Goal: Task Accomplishment & Management: Complete application form

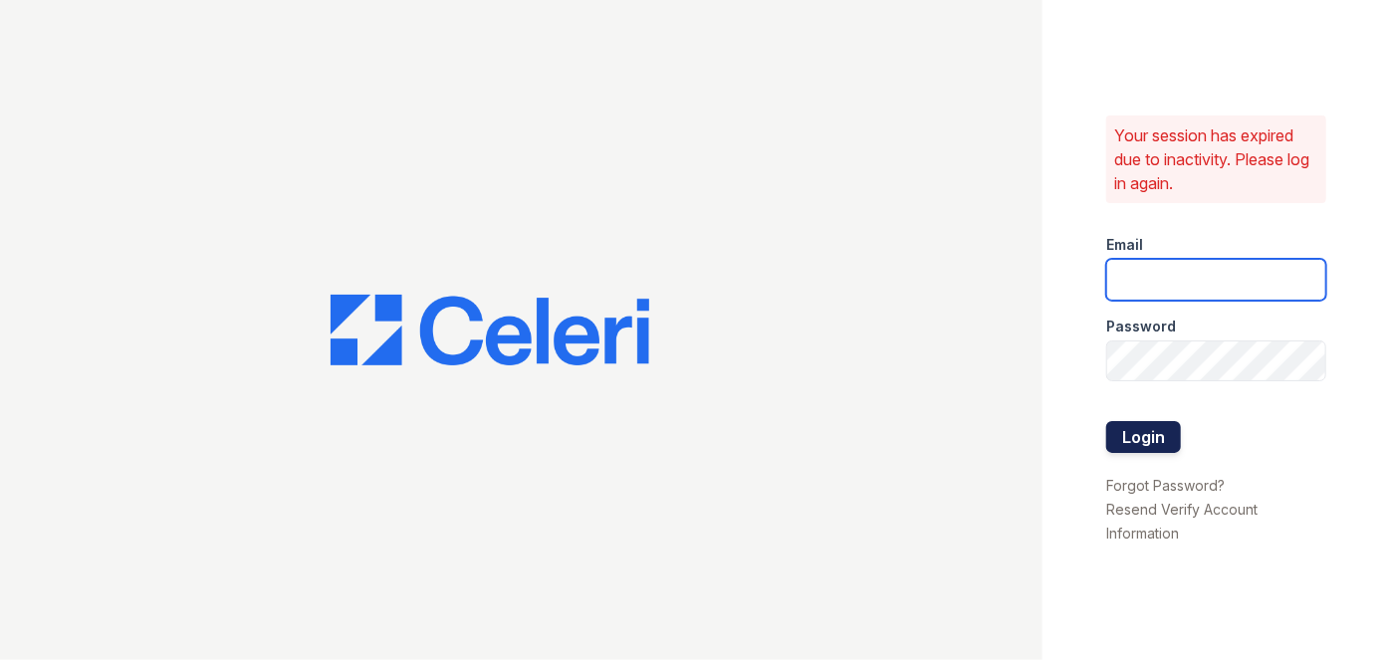
type input "darija.dedic@esusu.org"
click at [1137, 433] on button "Login" at bounding box center [1143, 437] width 75 height 32
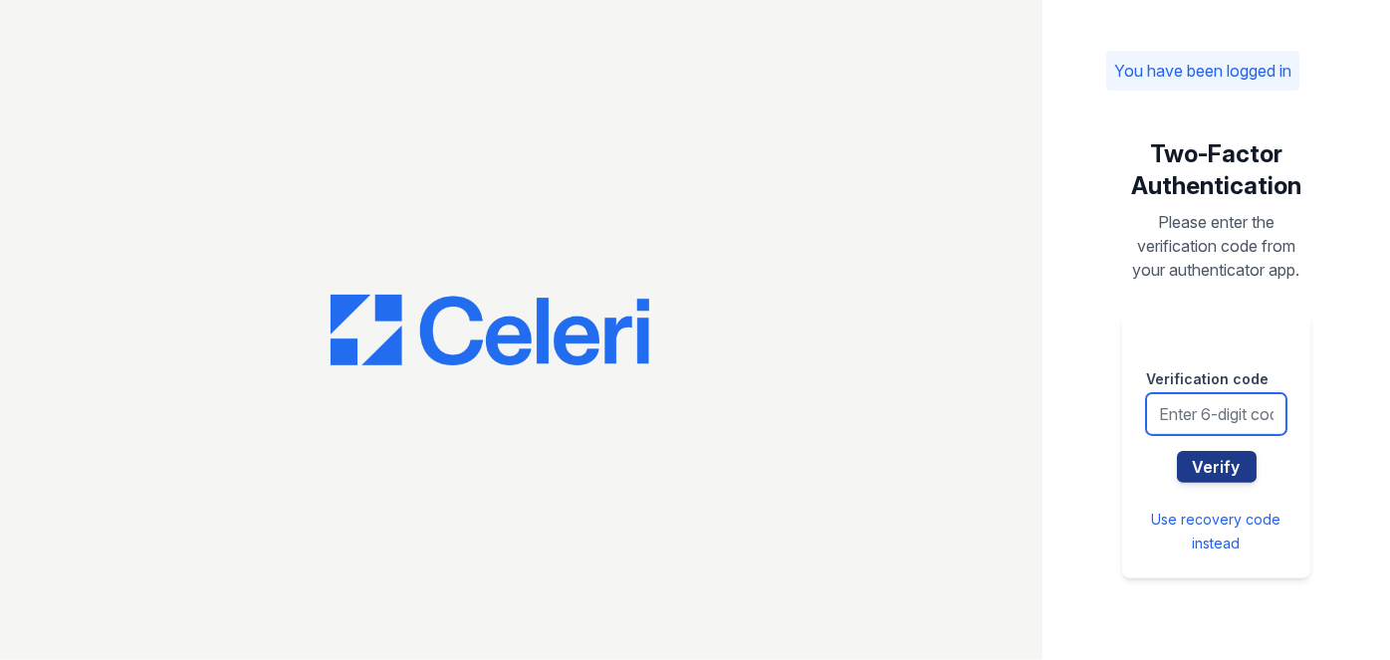
click at [1235, 405] on input "text" at bounding box center [1216, 414] width 140 height 42
type input "742019"
click at [1177, 451] on button "Verify" at bounding box center [1217, 467] width 80 height 32
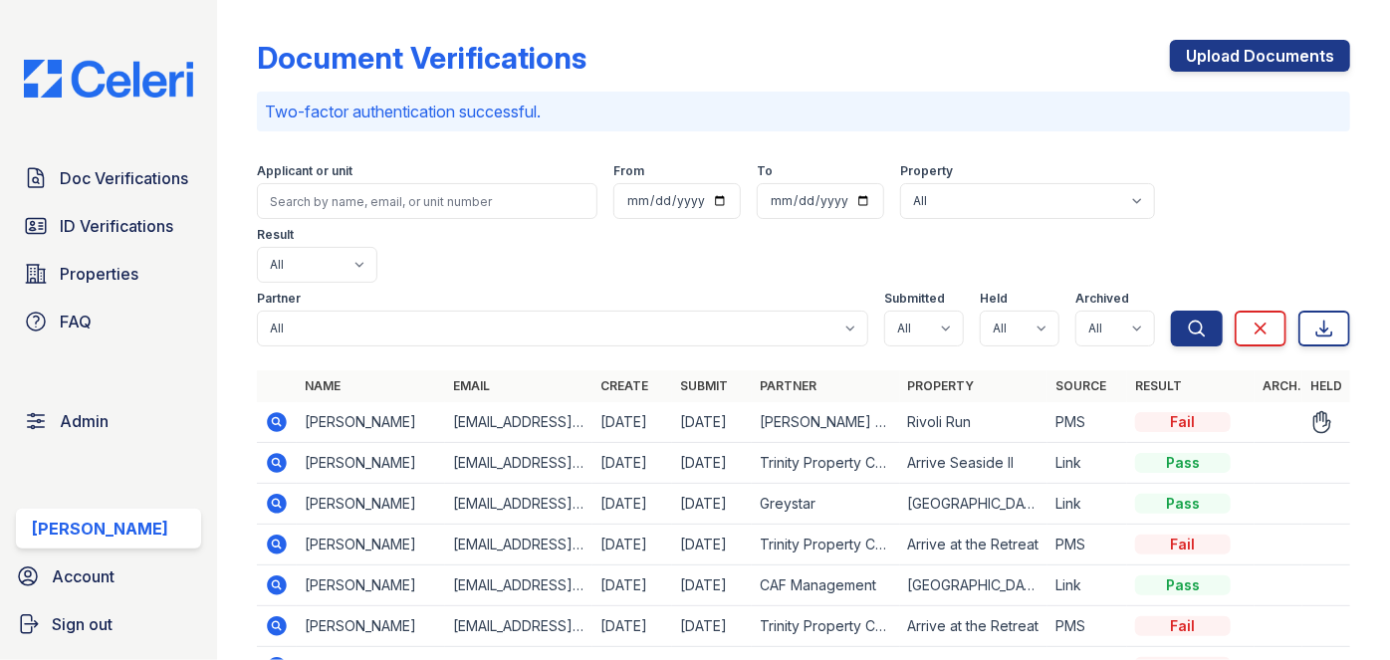
click at [275, 410] on icon at bounding box center [277, 422] width 24 height 24
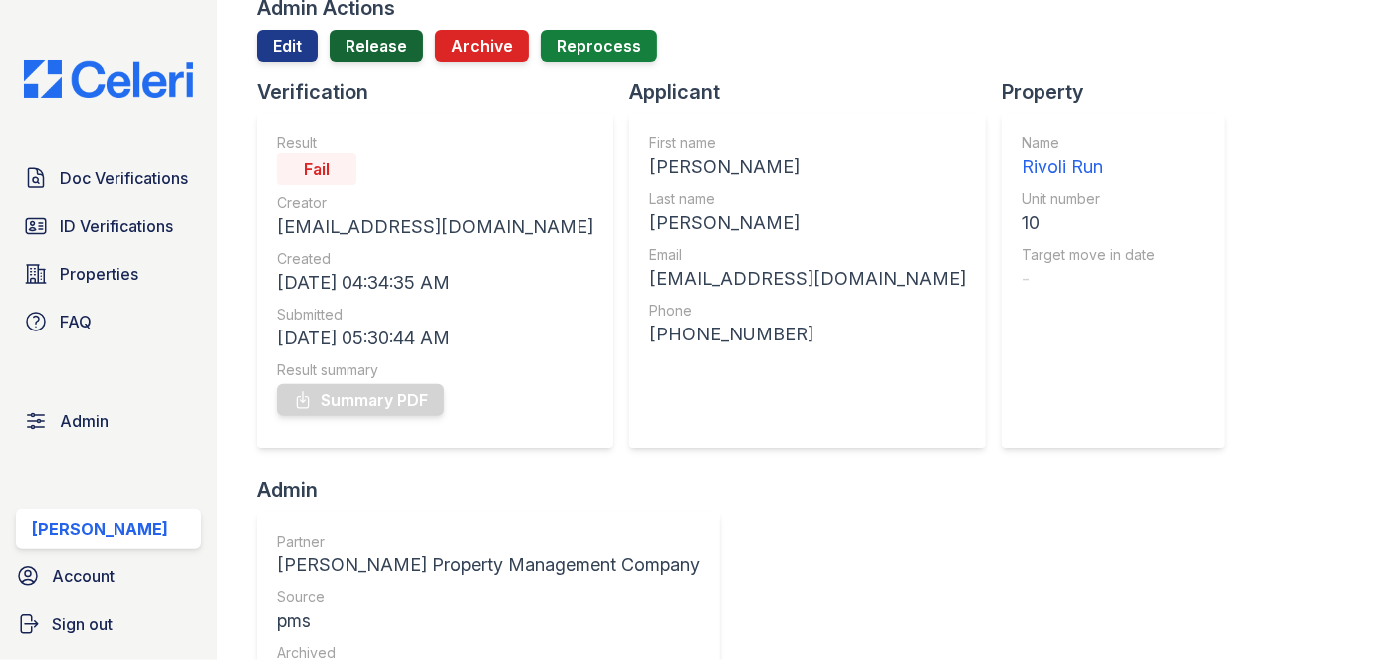
scroll to position [90, 0]
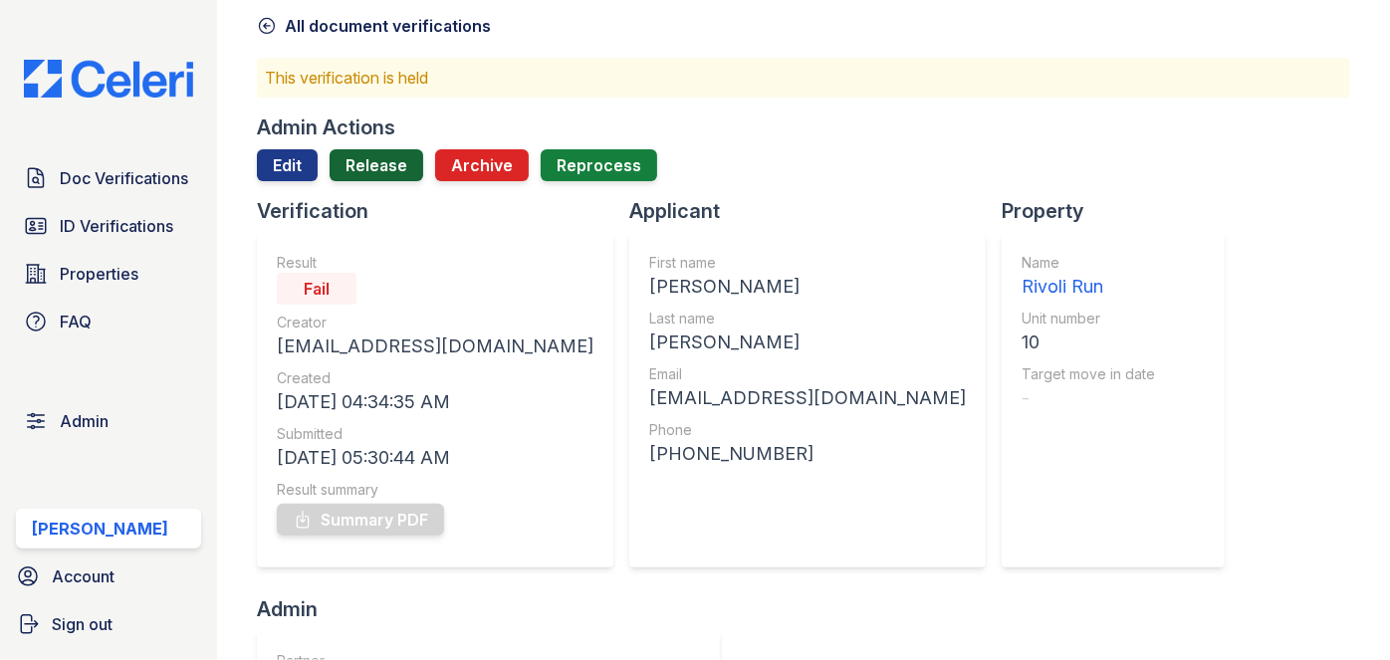
click at [376, 158] on link "Release" at bounding box center [377, 165] width 94 height 32
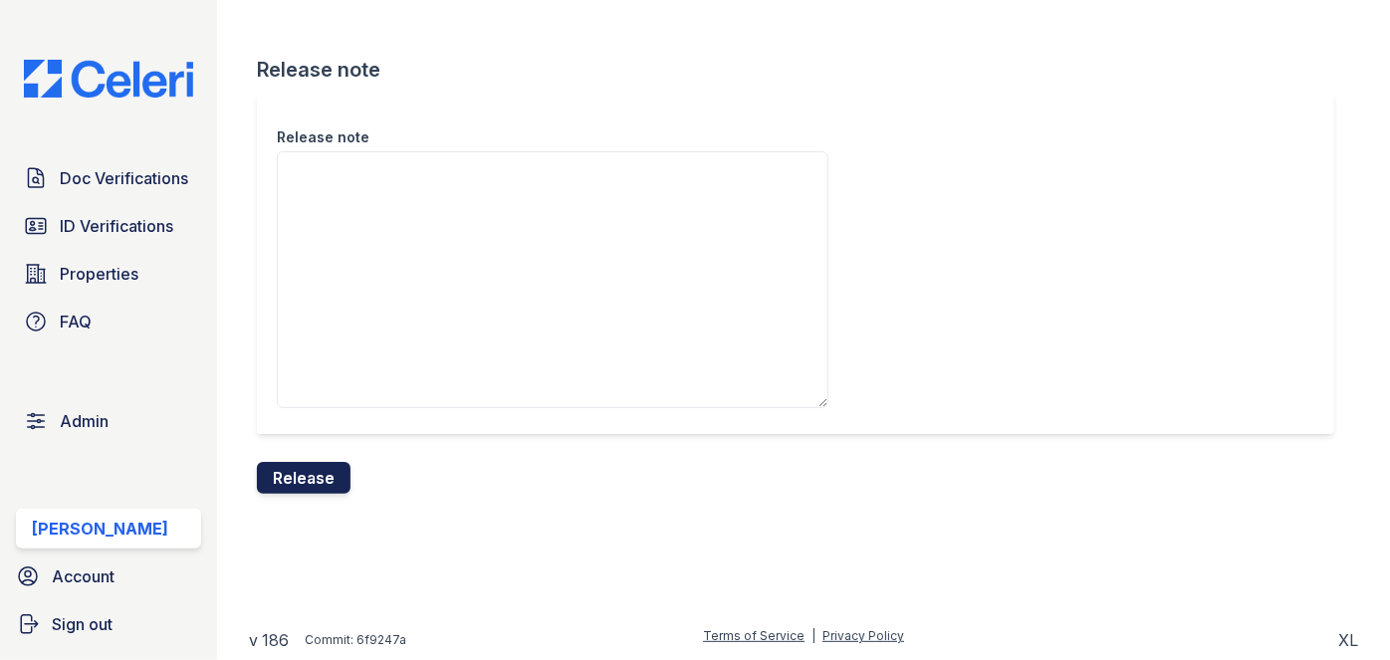
click at [335, 465] on button "Release" at bounding box center [304, 478] width 94 height 32
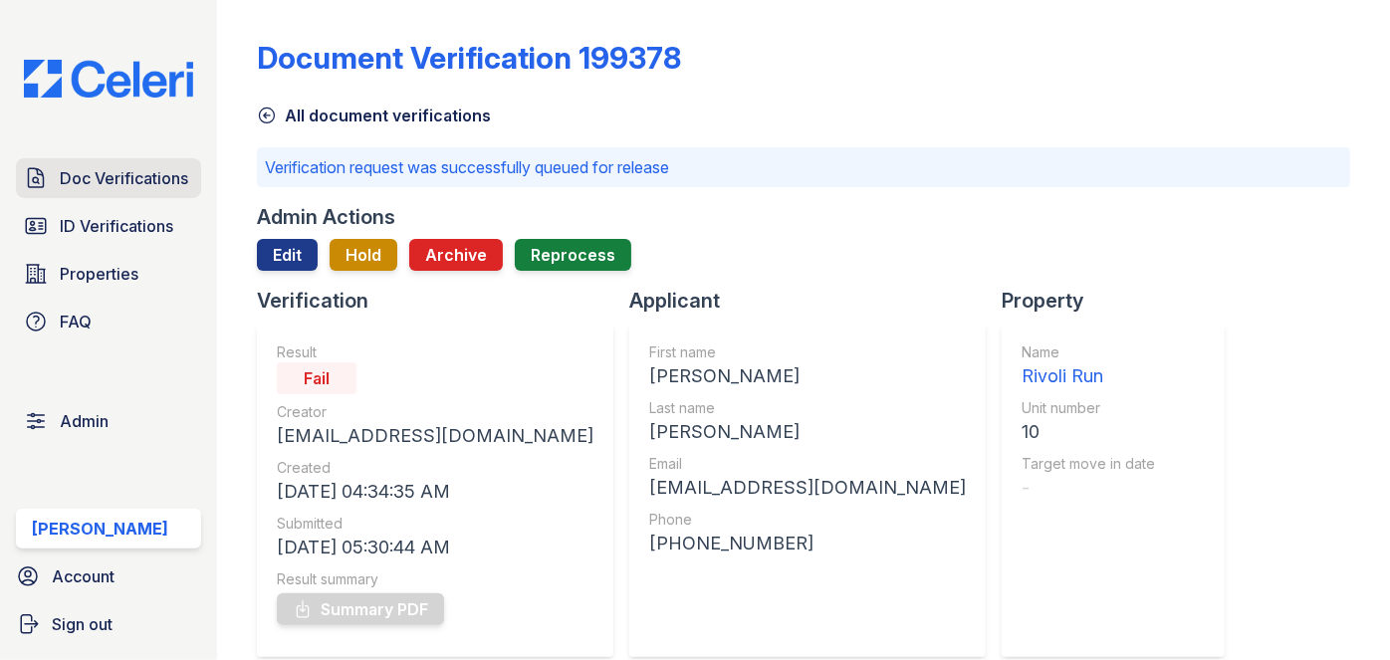
click at [169, 175] on span "Doc Verifications" at bounding box center [124, 178] width 128 height 24
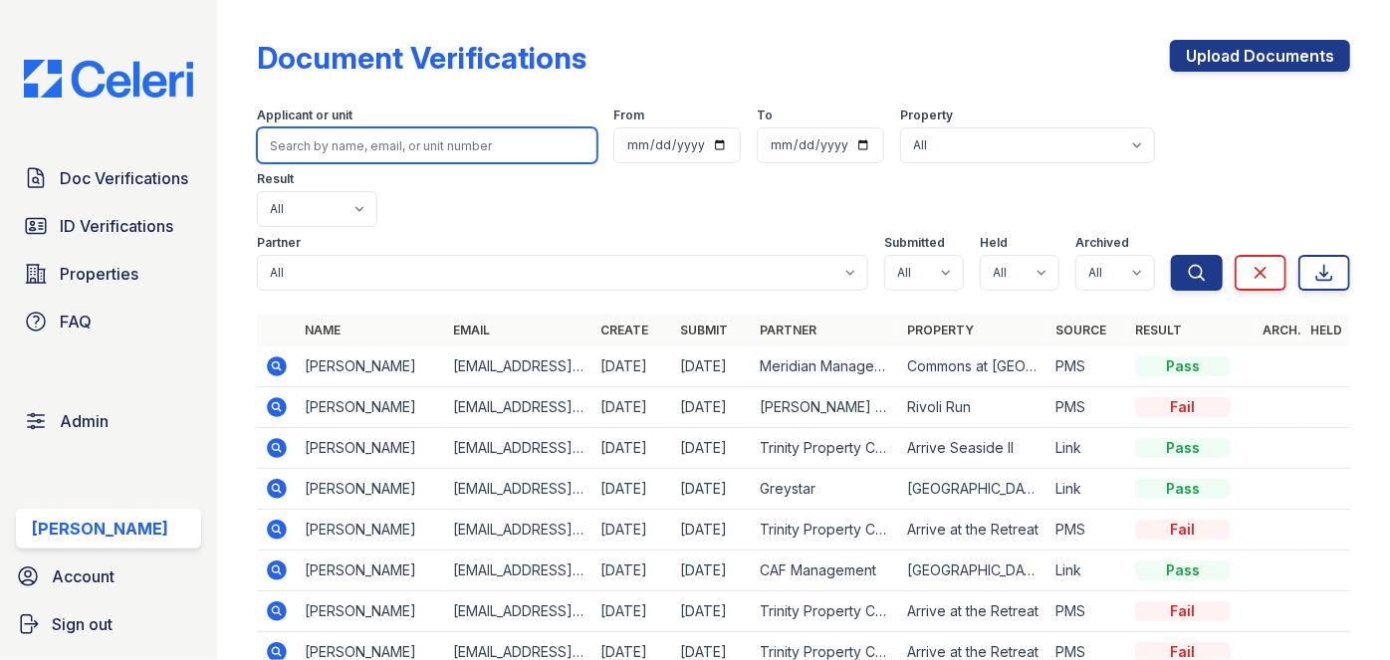
click at [330, 147] on input "search" at bounding box center [427, 145] width 341 height 36
paste input "Candymartinez75@icloud.com"
type input "Candymartinez75@icloud.com"
click at [1171, 255] on button "Search" at bounding box center [1197, 273] width 52 height 36
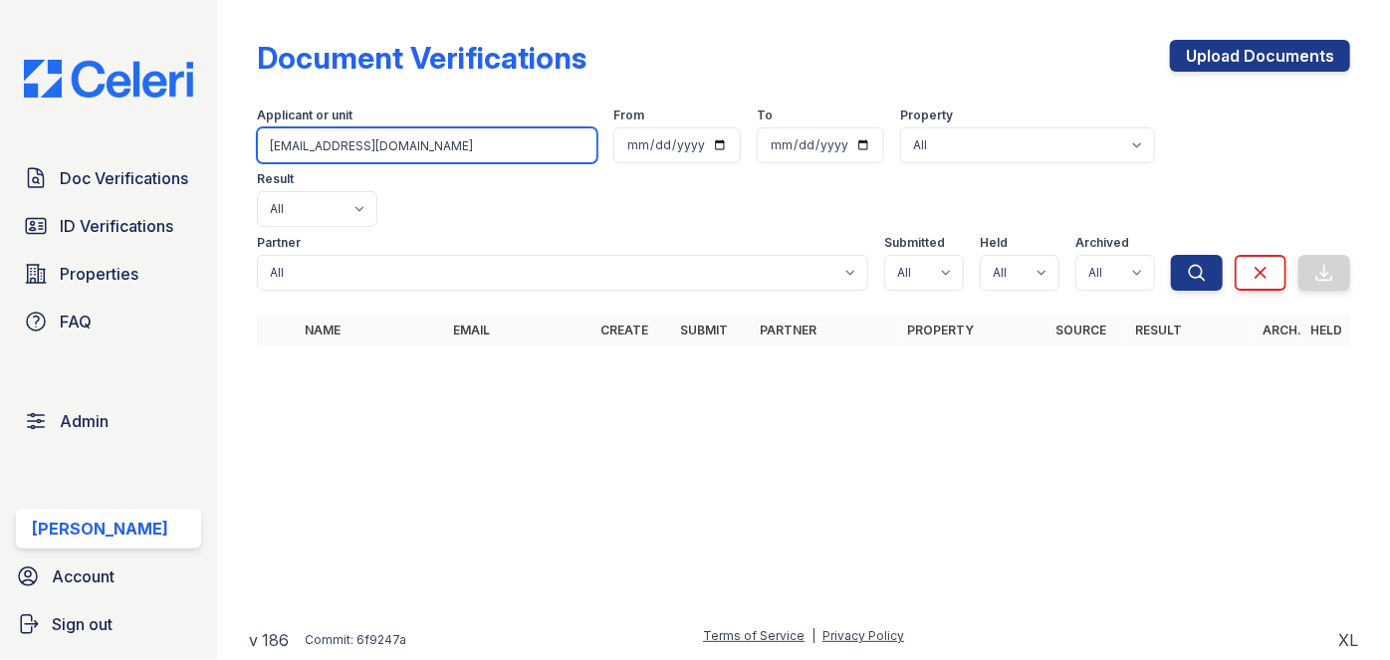
click at [314, 149] on input "Candymartinez75@icloud.com" at bounding box center [427, 145] width 341 height 36
paste input "Meiwood89"
type input "Meiwood89@icloud.com"
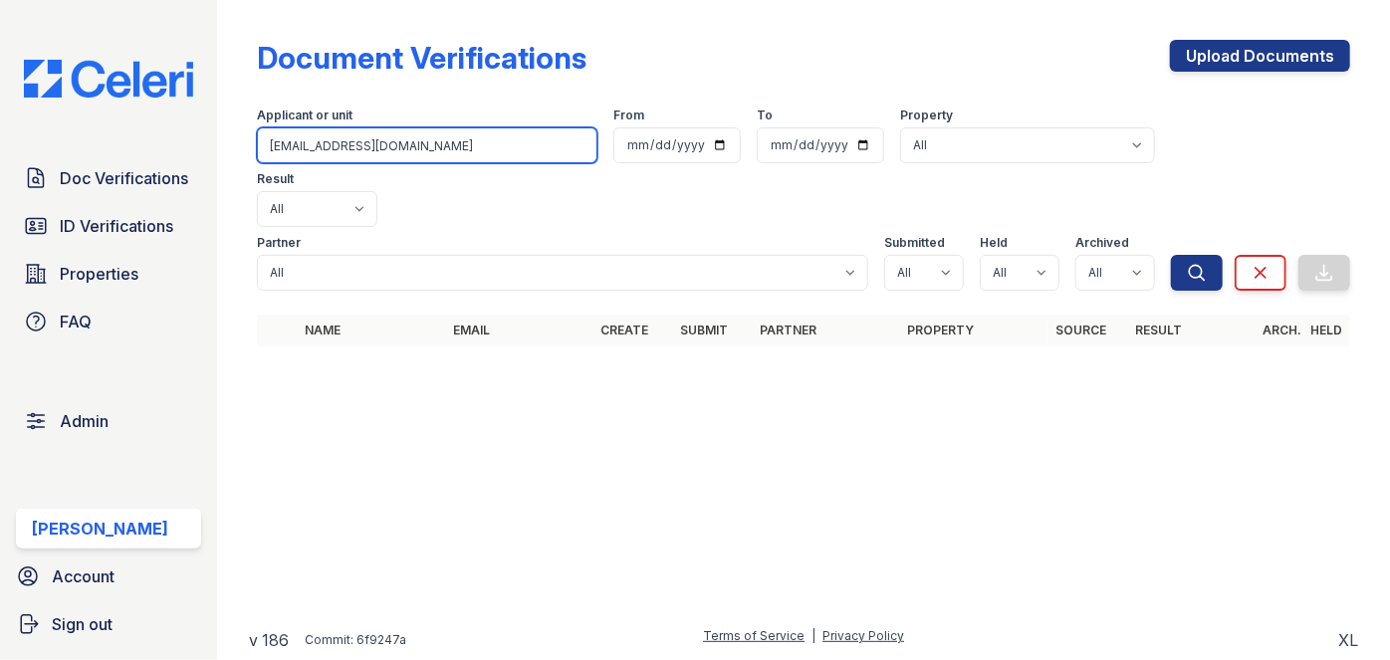
click at [1171, 255] on button "Search" at bounding box center [1197, 273] width 52 height 36
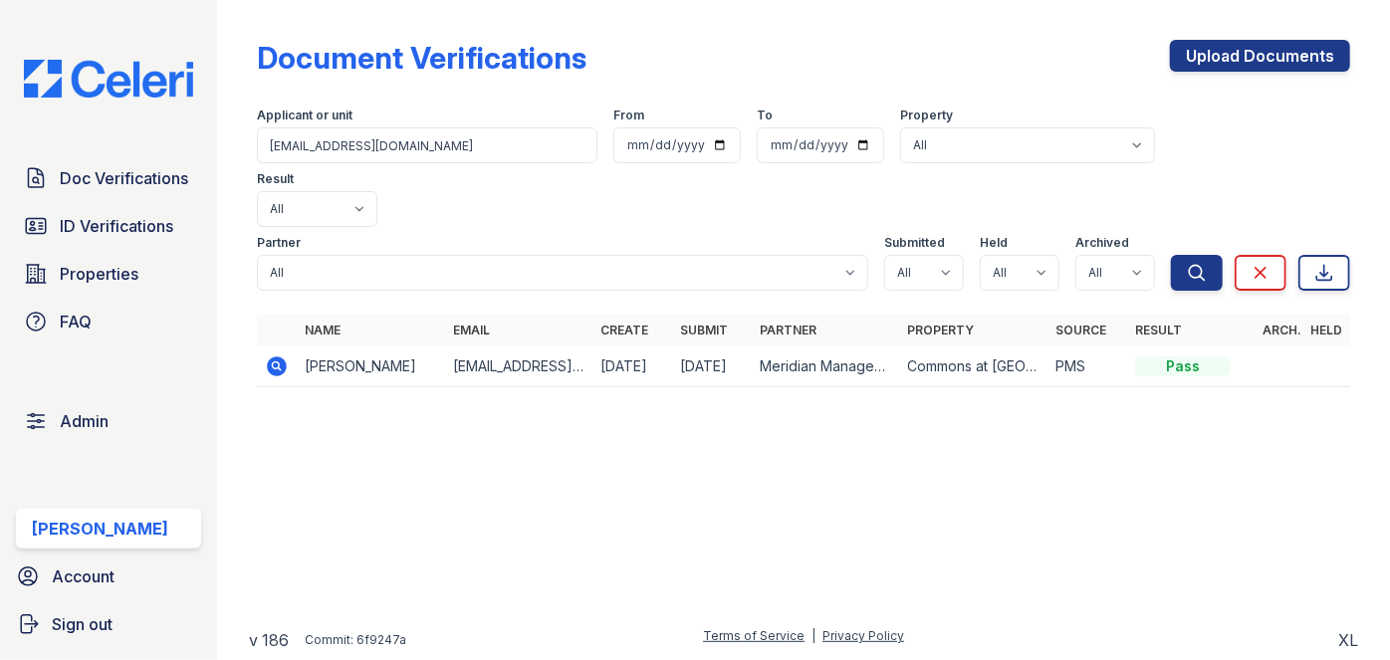
click at [272, 355] on icon at bounding box center [277, 367] width 24 height 24
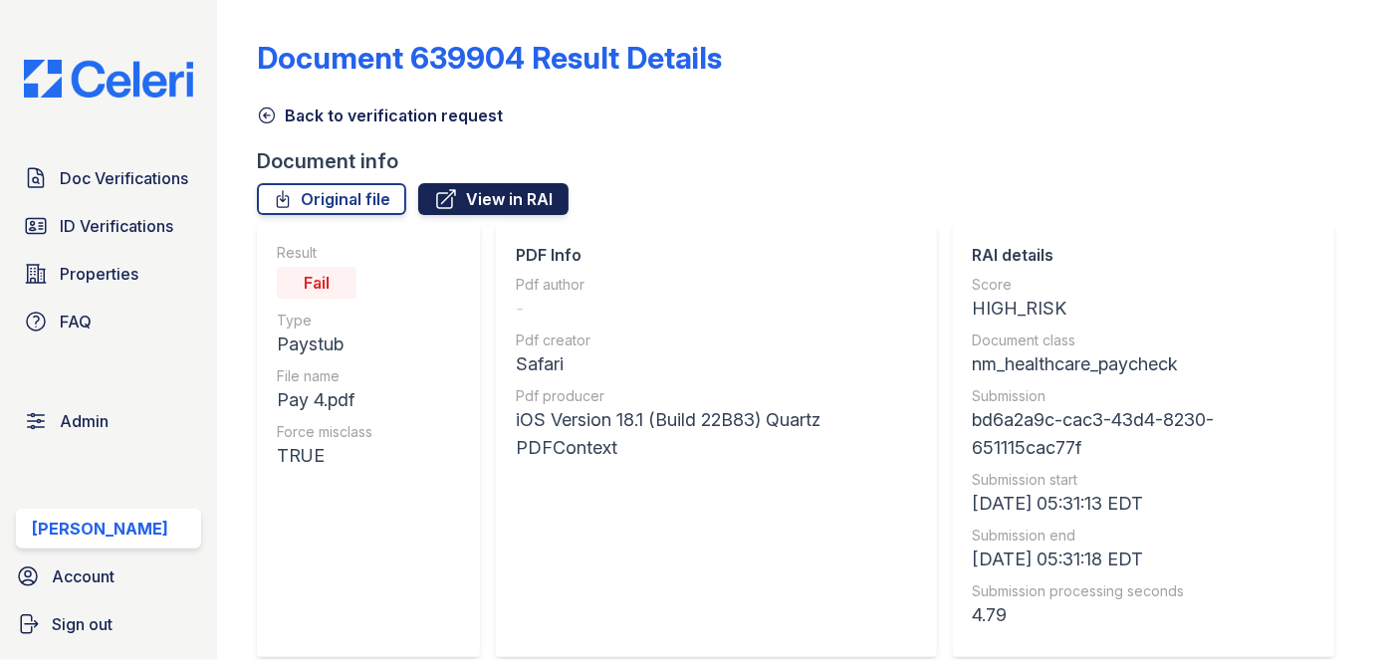
click at [506, 197] on link "View in RAI" at bounding box center [493, 199] width 150 height 32
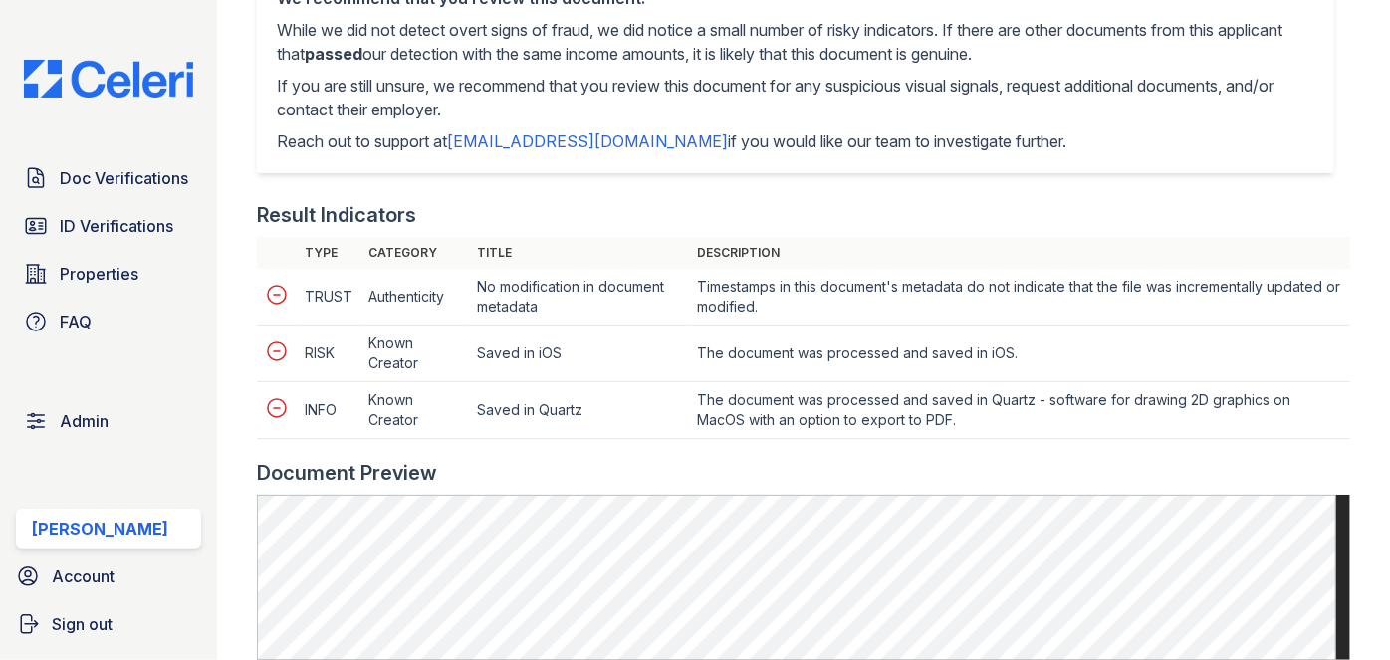
scroll to position [815, 0]
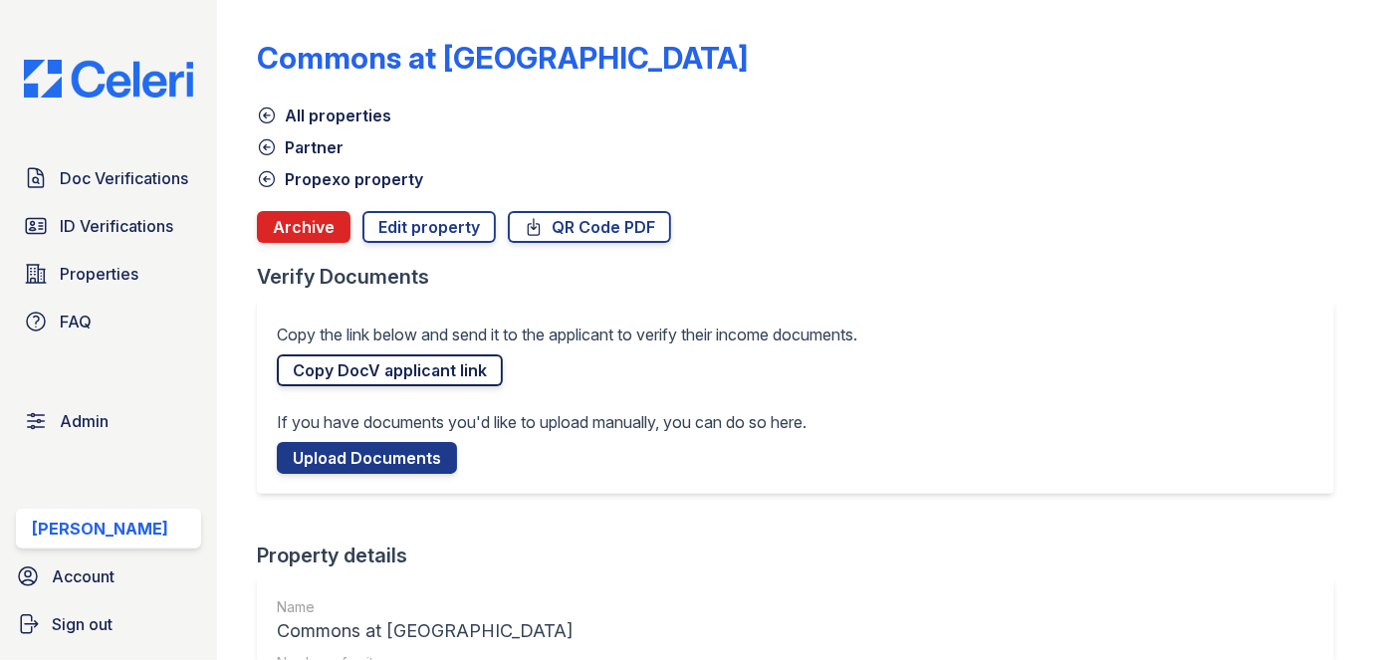
click at [374, 369] on link "Copy DocV applicant link" at bounding box center [390, 371] width 226 height 32
click at [129, 159] on link "Doc Verifications" at bounding box center [108, 178] width 185 height 40
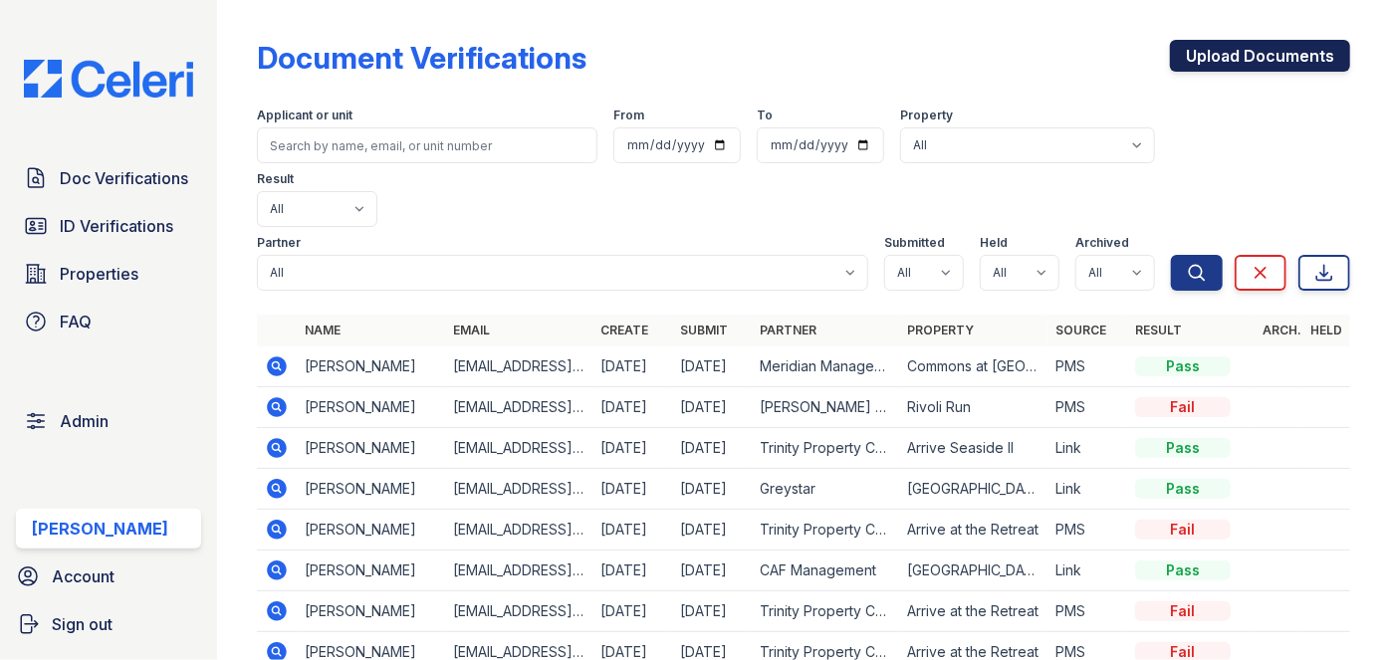
click at [1244, 46] on link "Upload Documents" at bounding box center [1260, 56] width 180 height 32
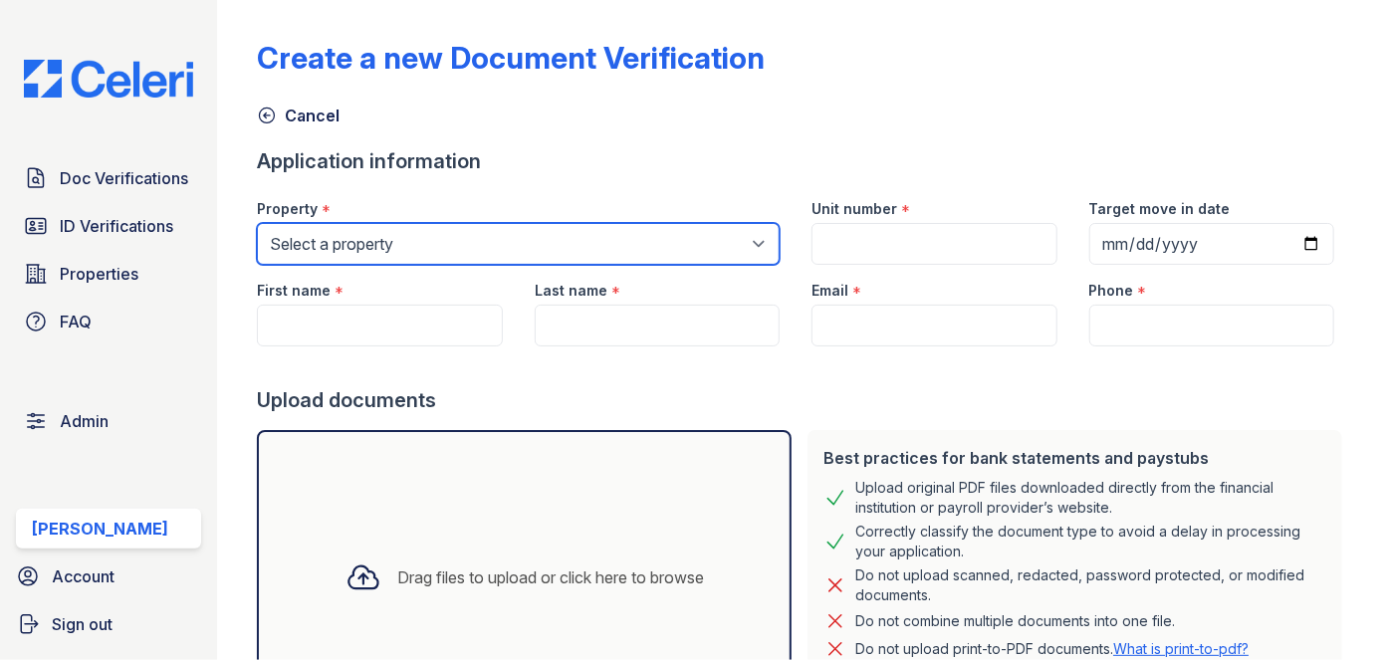
click at [413, 239] on select "Select a property [GEOGRAPHIC_DATA][PERSON_NAME] [GEOGRAPHIC_DATA] [STREET_ADDR…" at bounding box center [518, 244] width 523 height 42
select select "4620"
click at [257, 223] on select "Select a property [GEOGRAPHIC_DATA][PERSON_NAME] [GEOGRAPHIC_DATA] [STREET_ADDR…" at bounding box center [518, 244] width 523 height 42
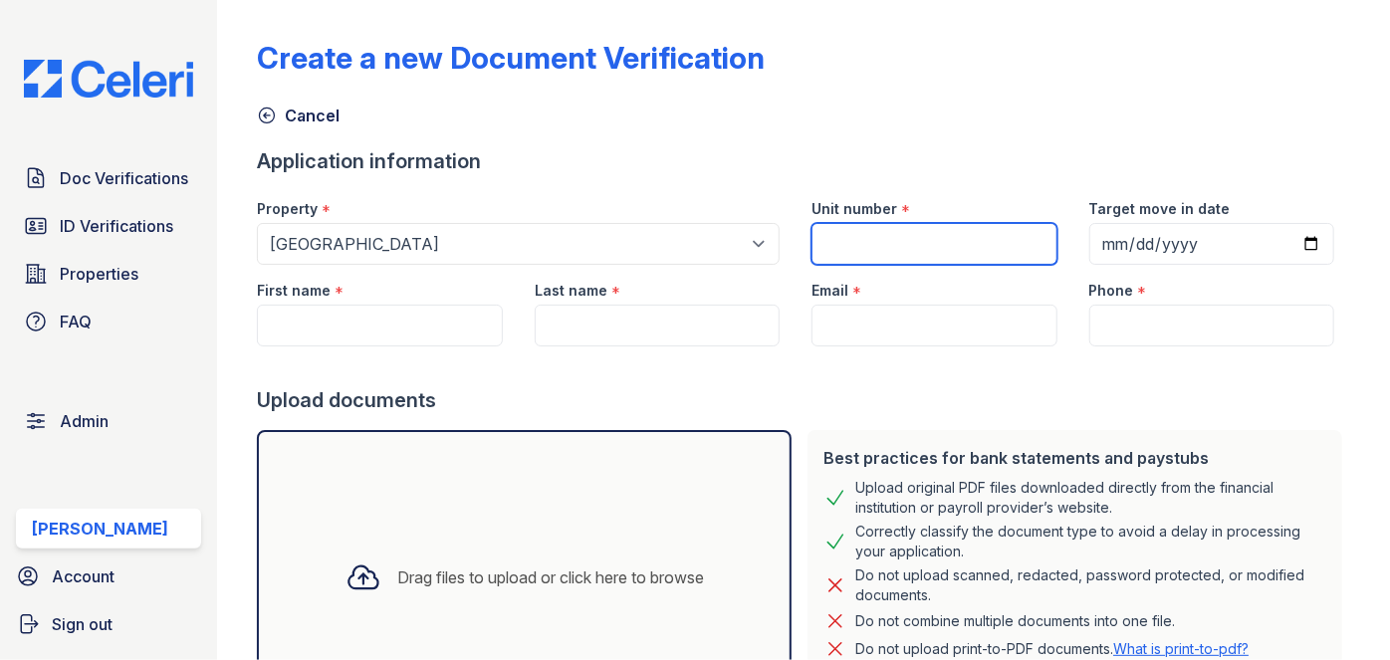
click at [857, 234] on input "Unit number" at bounding box center [934, 244] width 245 height 42
type input "1111"
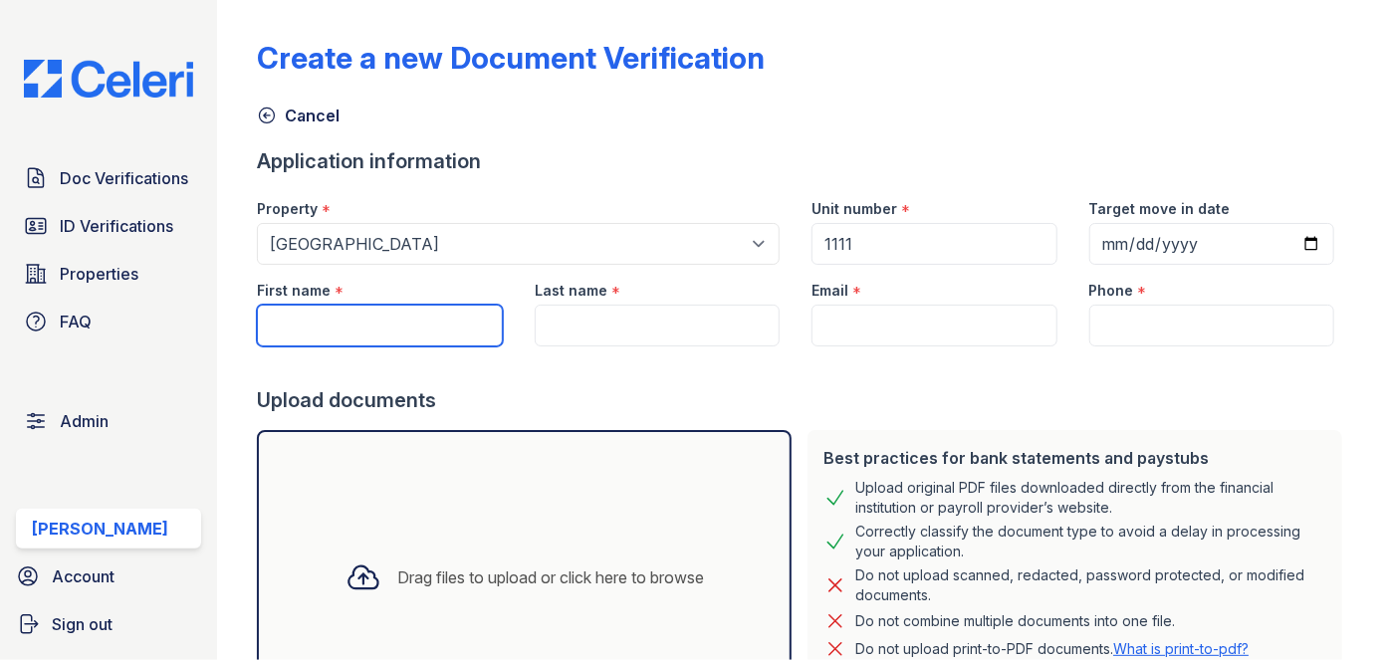
click at [411, 319] on input "First name" at bounding box center [379, 326] width 245 height 42
paste input "Sasha Wangeci"
click at [371, 327] on input "Sasha Wangeci" at bounding box center [379, 326] width 245 height 42
type input "Sasha"
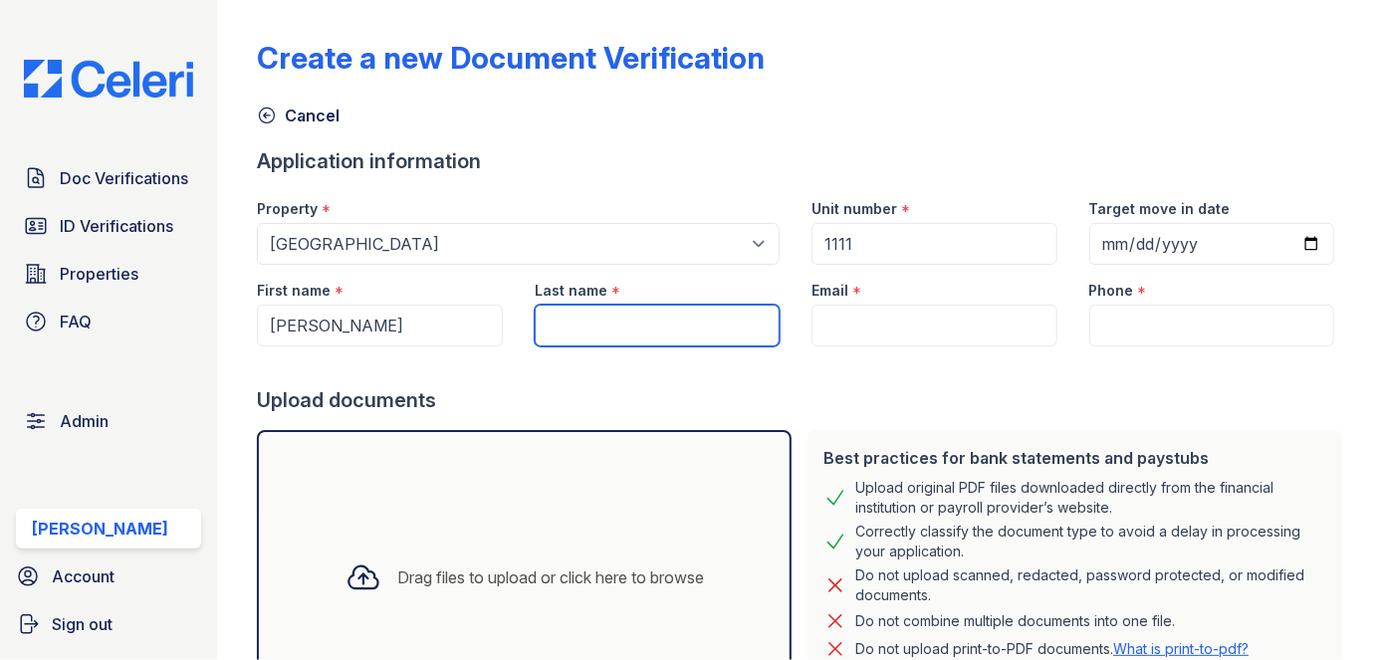
click at [573, 312] on input "Last name" at bounding box center [657, 326] width 245 height 42
paste input "Wangeci"
type input "Wangeci"
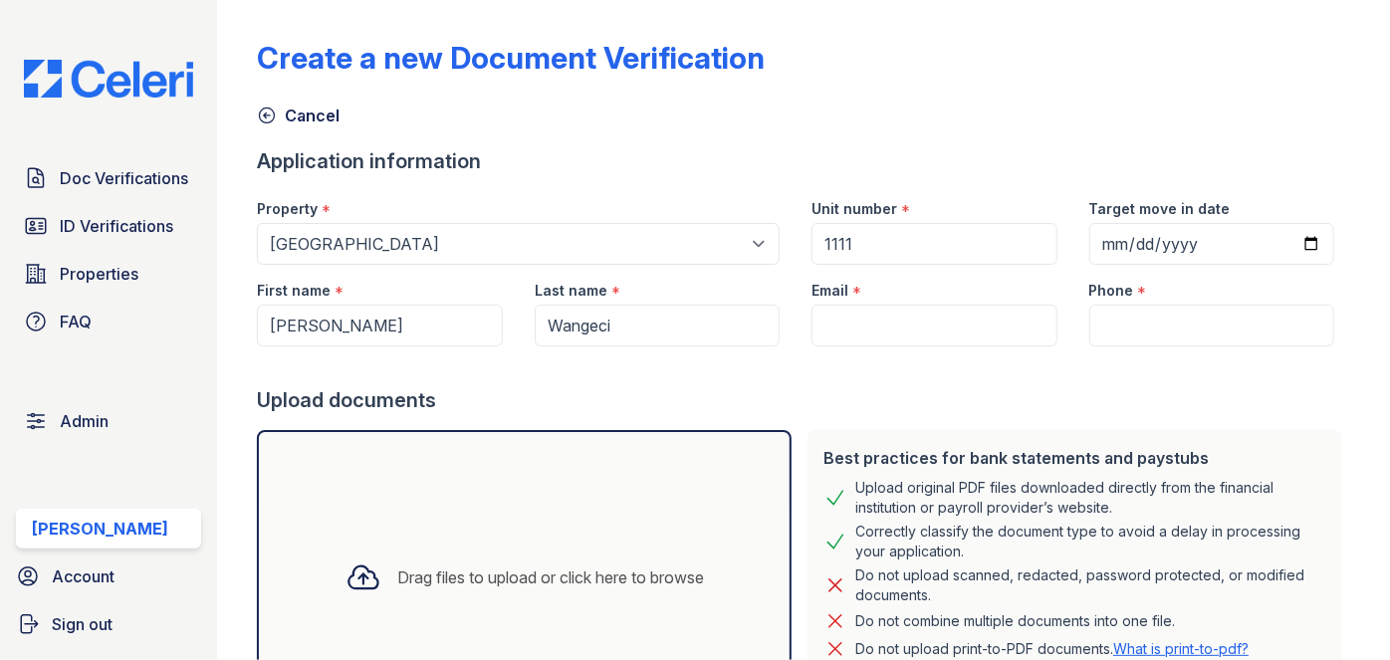
drag, startPoint x: 867, startPoint y: 295, endPoint x: 864, endPoint y: 317, distance: 22.1
click at [866, 306] on div "Email *" at bounding box center [934, 306] width 277 height 82
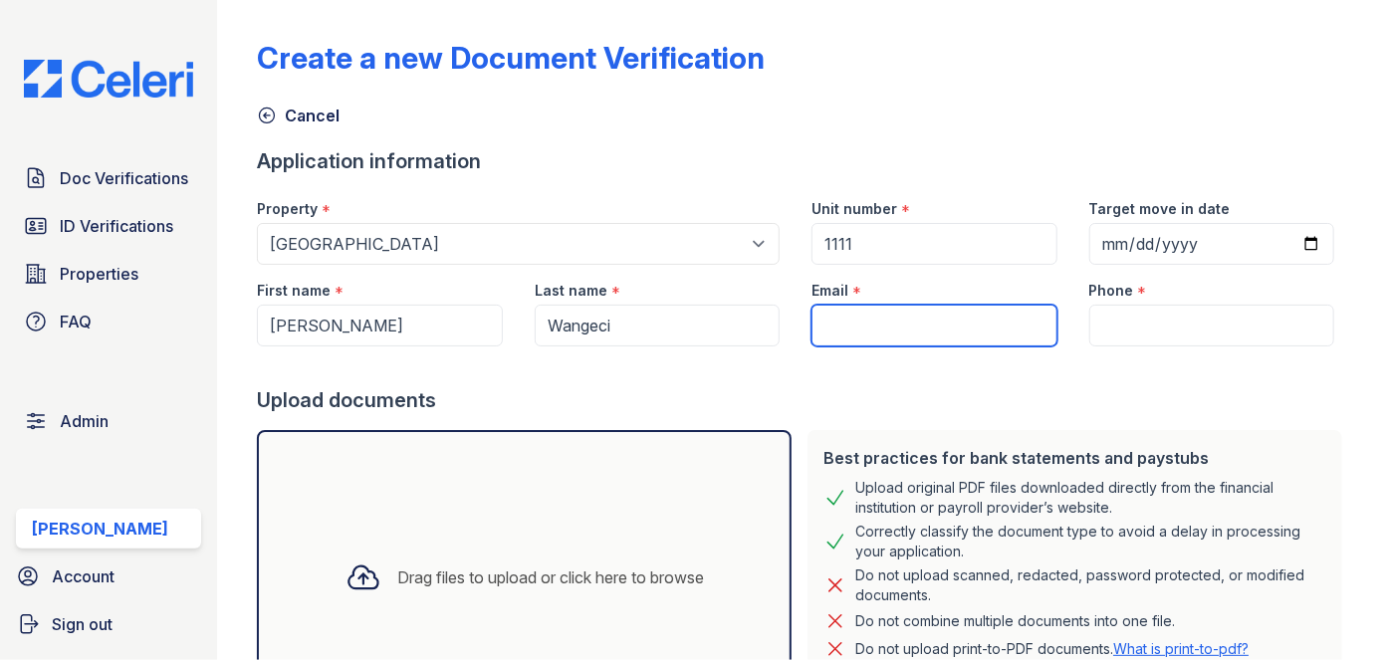
click at [864, 317] on input "Email" at bounding box center [934, 326] width 245 height 42
paste input "sashawangeci04@gmail.com"
type input "sashawangeci04@gmail.com"
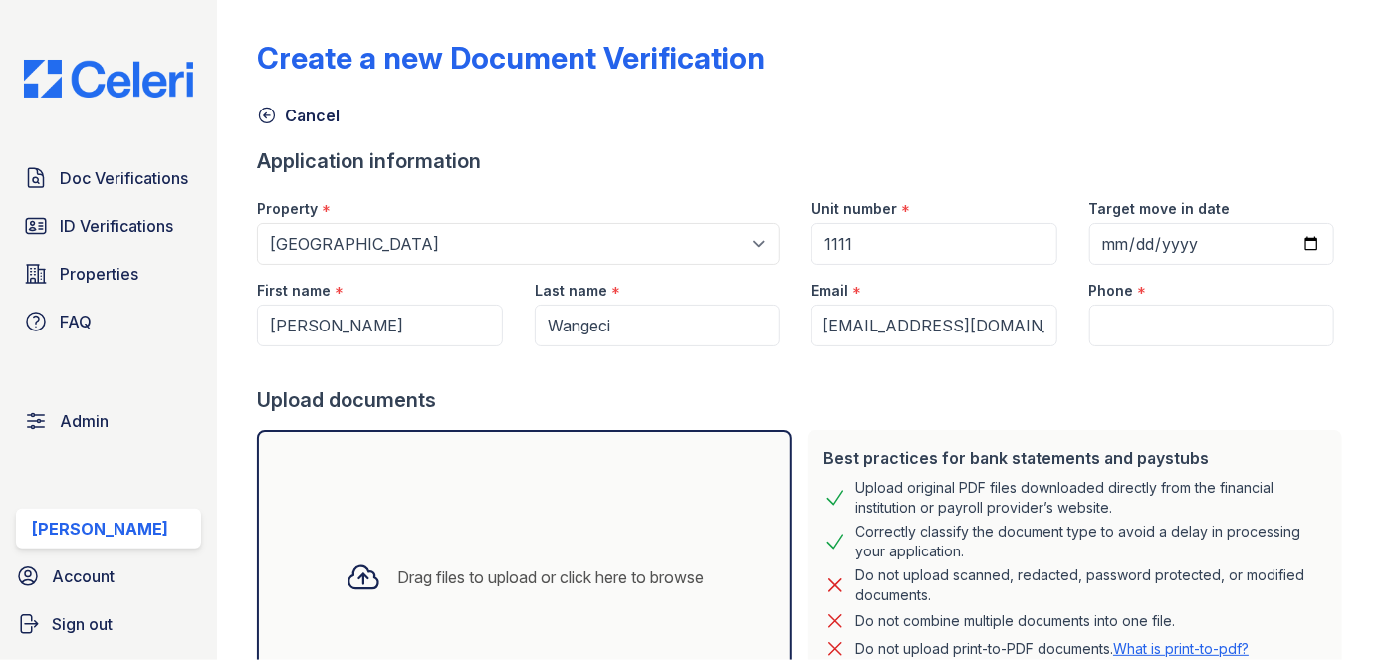
click at [1216, 349] on div at bounding box center [803, 367] width 1093 height 40
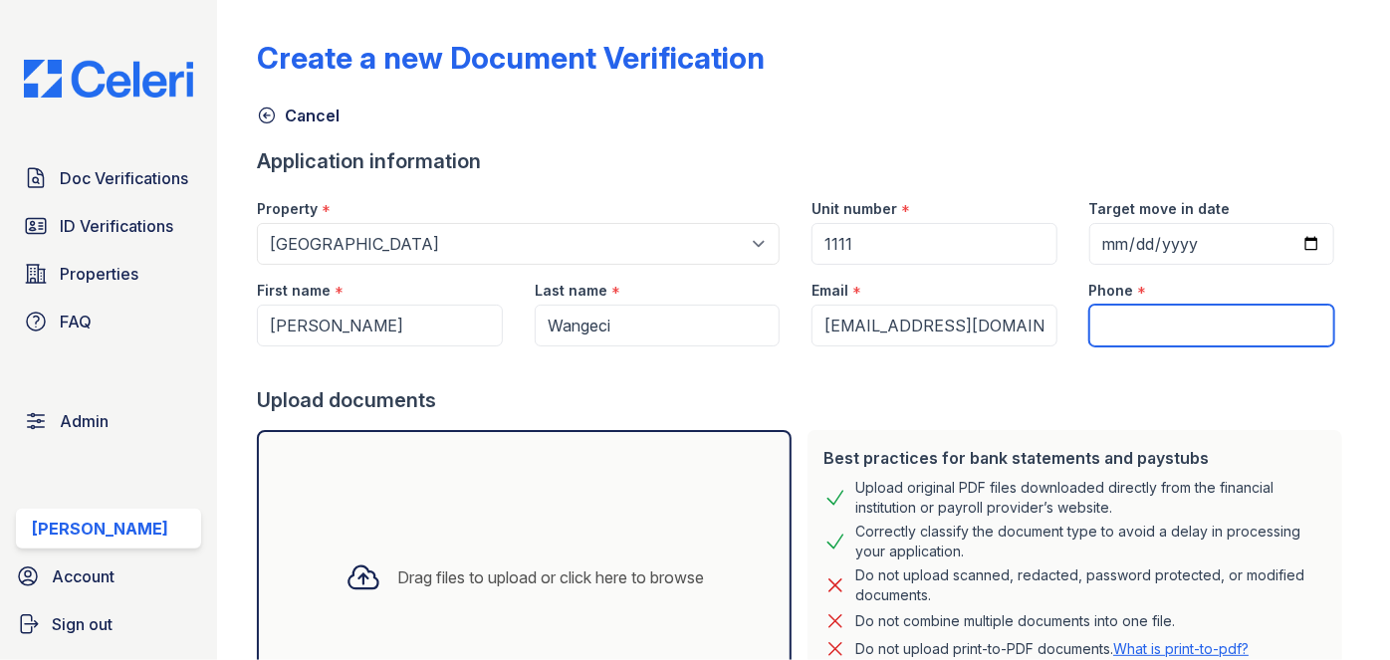
click at [1211, 319] on input "Phone" at bounding box center [1211, 326] width 245 height 42
type input "3054444444"
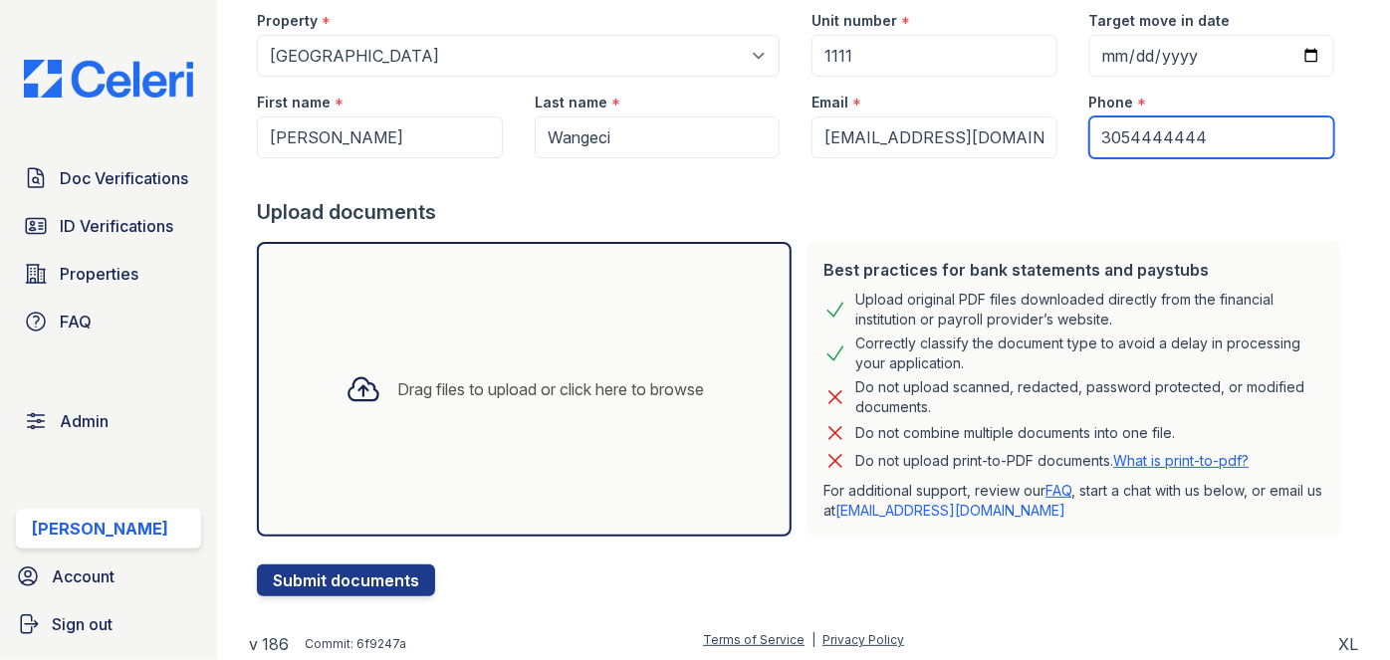
scroll to position [191, 0]
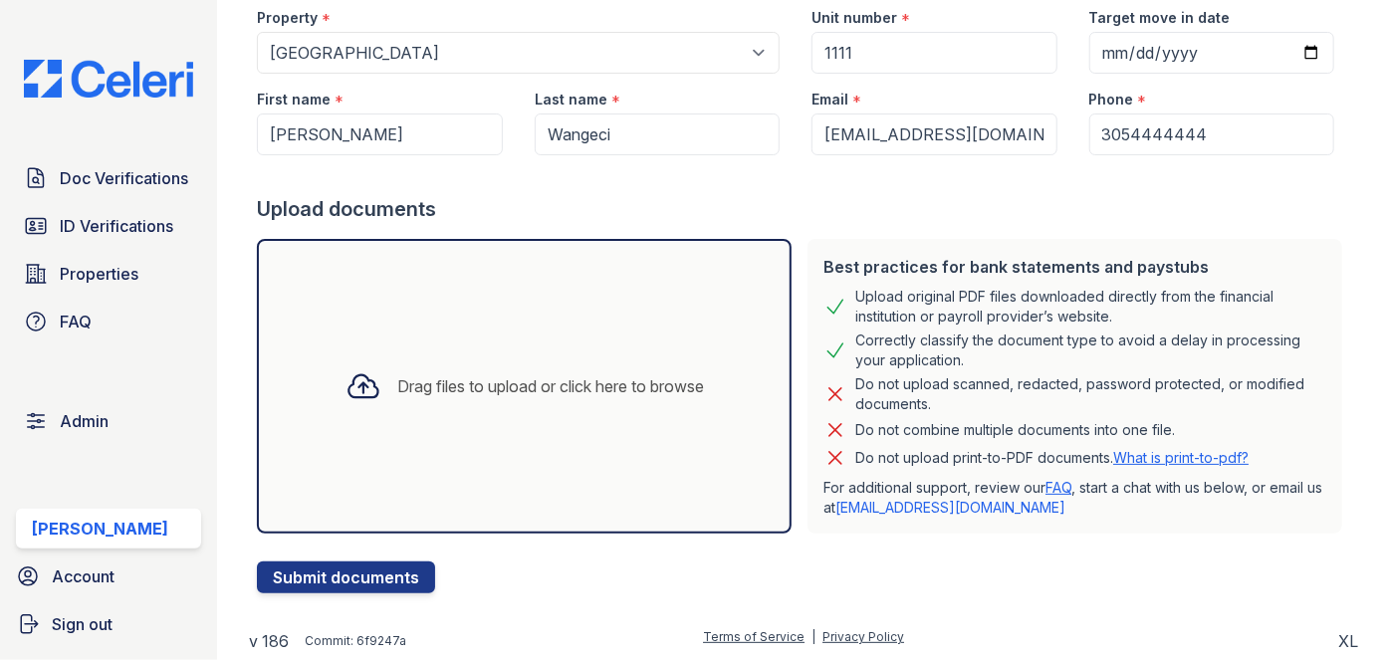
click at [498, 369] on div "Drag files to upload or click here to browse" at bounding box center [525, 387] width 390 height 68
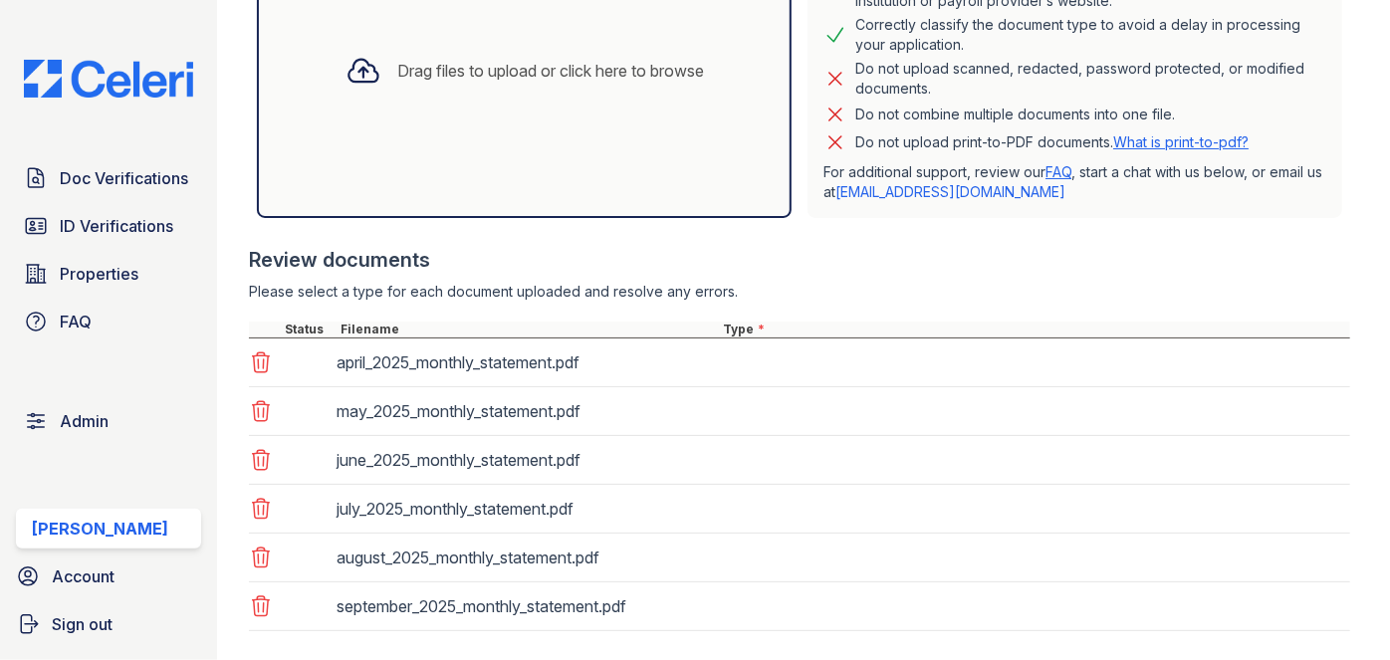
scroll to position [553, 0]
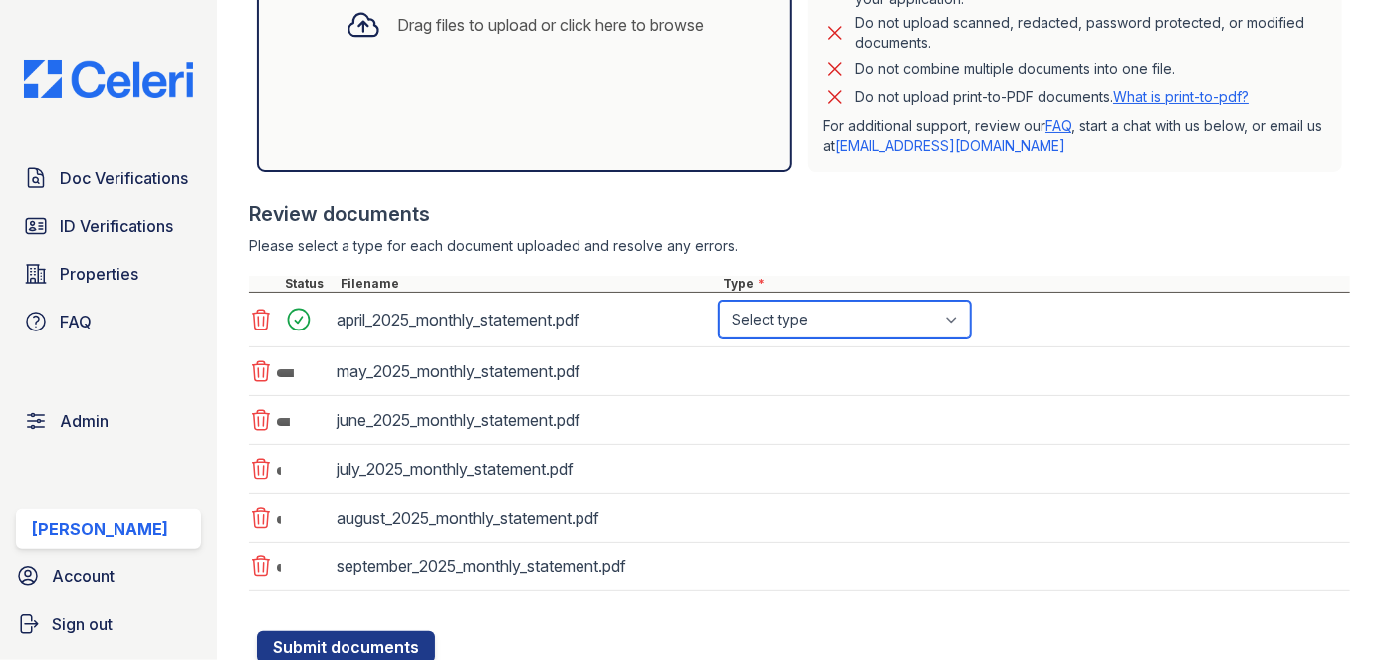
click at [813, 332] on select "Select type Paystub Bank Statement Offer Letter Tax Documents Benefit Award Let…" at bounding box center [845, 320] width 252 height 38
select select "bank_statement"
click at [719, 301] on select "Select type Paystub Bank Statement Offer Letter Tax Documents Benefit Award Let…" at bounding box center [845, 320] width 252 height 38
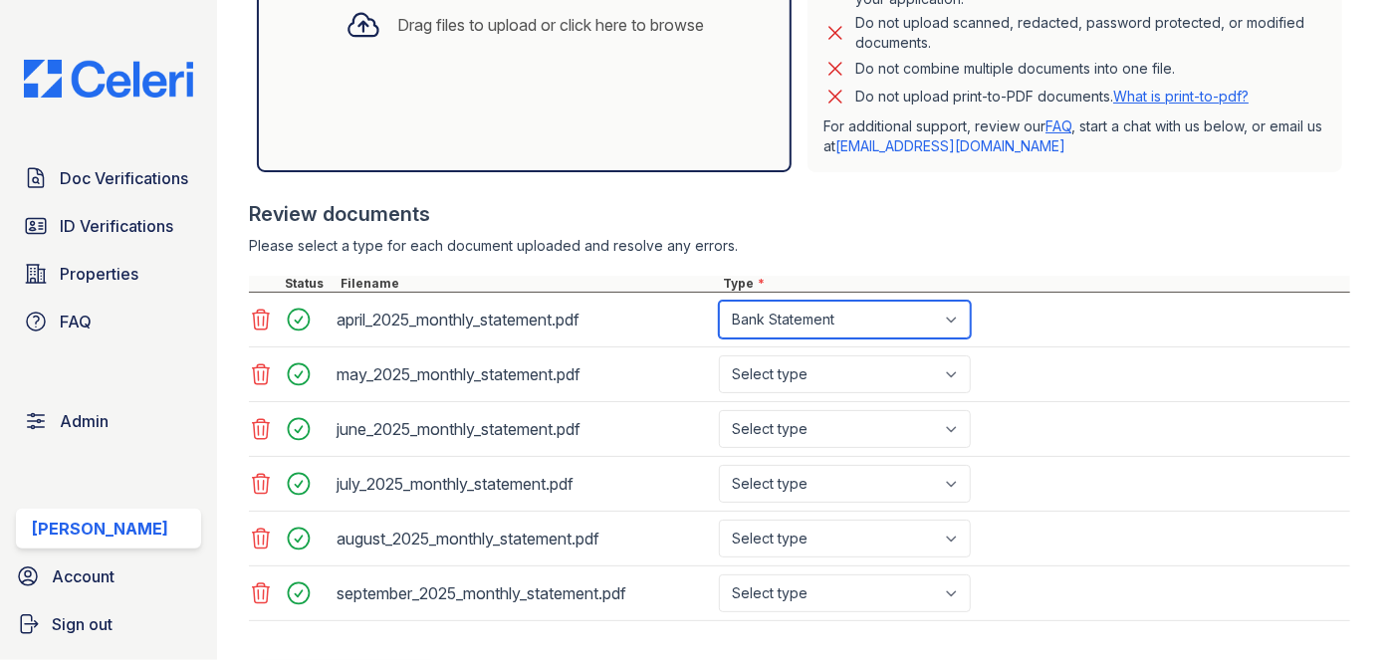
scroll to position [643, 0]
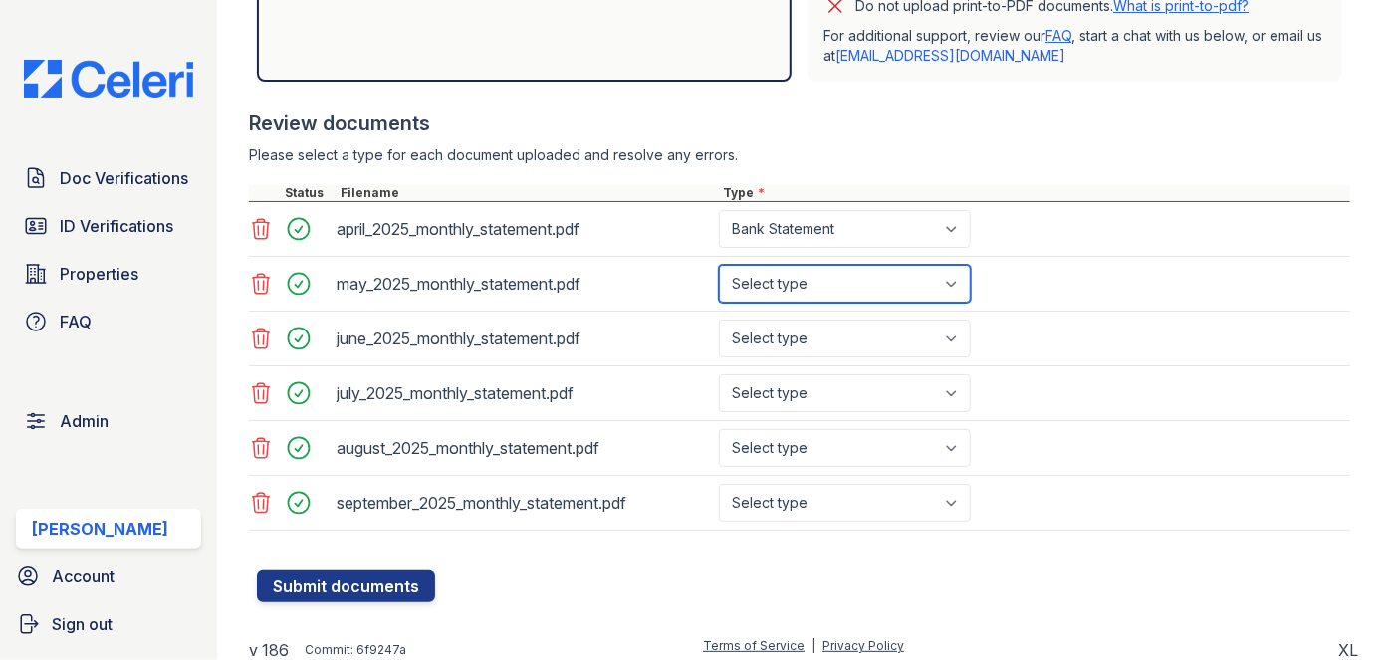
click at [821, 295] on select "Select type Paystub Bank Statement Offer Letter Tax Documents Benefit Award Let…" at bounding box center [845, 284] width 252 height 38
select select "bank_statement"
click at [719, 265] on select "Select type Paystub Bank Statement Offer Letter Tax Documents Benefit Award Let…" at bounding box center [845, 284] width 252 height 38
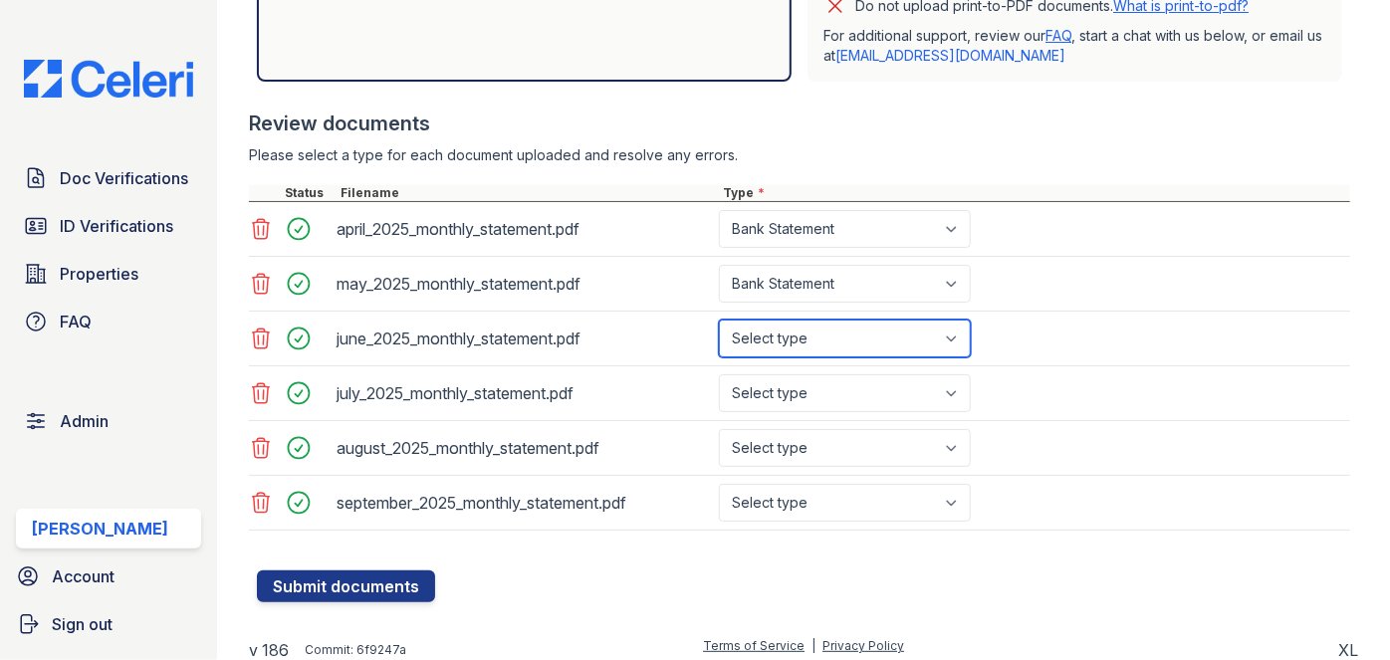
click at [802, 332] on select "Select type Paystub Bank Statement Offer Letter Tax Documents Benefit Award Let…" at bounding box center [845, 339] width 252 height 38
select select "bank_statement"
click at [719, 320] on select "Select type Paystub Bank Statement Offer Letter Tax Documents Benefit Award Let…" at bounding box center [845, 339] width 252 height 38
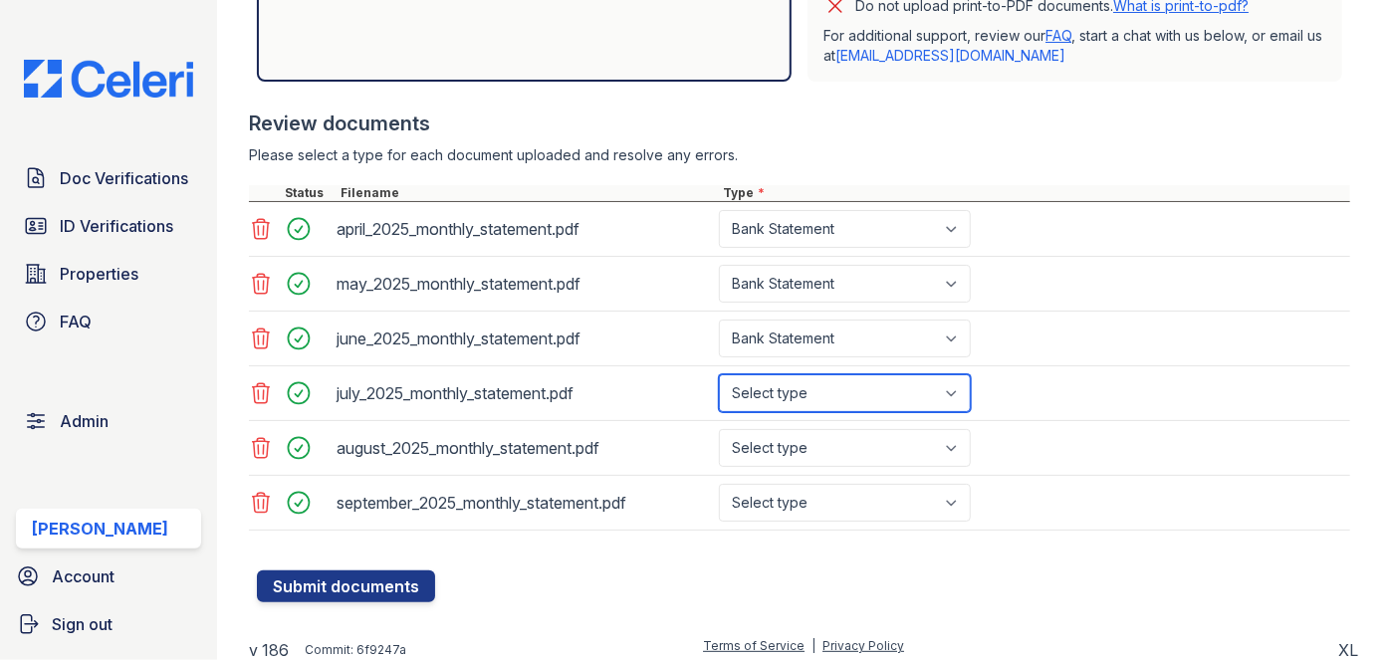
click at [794, 393] on select "Select type Paystub Bank Statement Offer Letter Tax Documents Benefit Award Let…" at bounding box center [845, 393] width 252 height 38
select select "bank_statement"
click at [719, 374] on select "Select type Paystub Bank Statement Offer Letter Tax Documents Benefit Award Let…" at bounding box center [845, 393] width 252 height 38
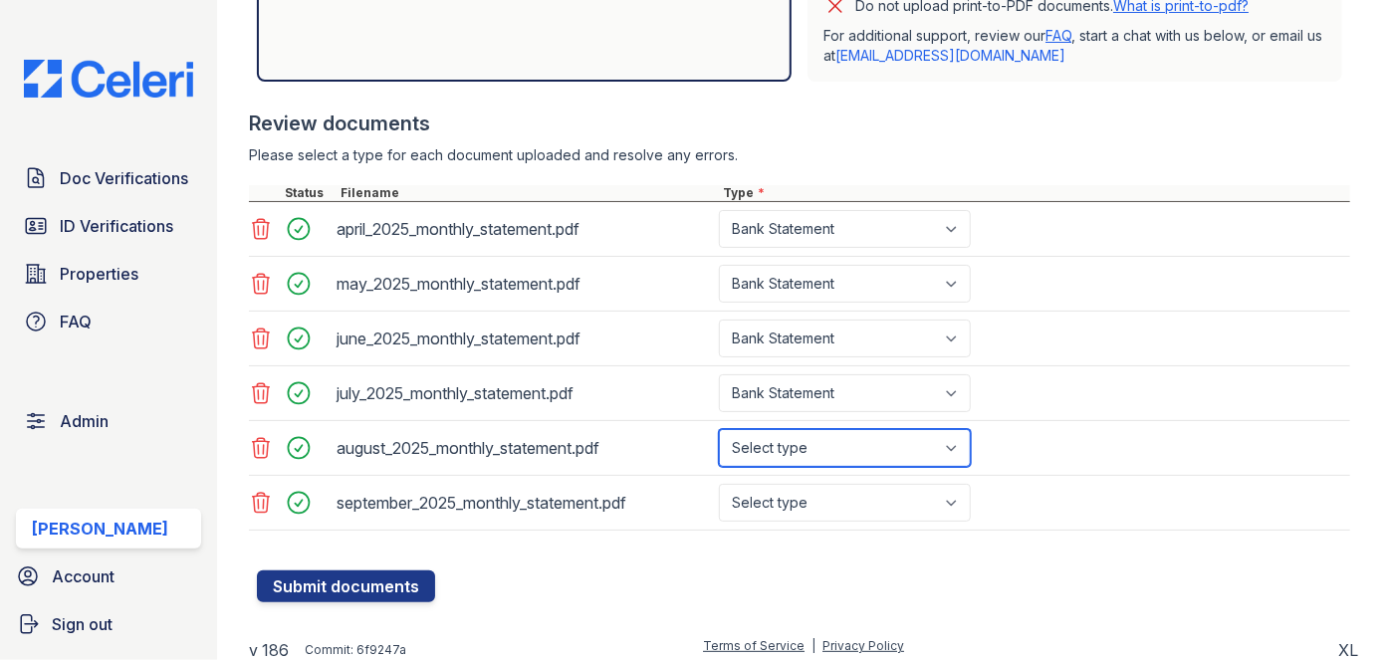
click at [790, 444] on select "Select type Paystub Bank Statement Offer Letter Tax Documents Benefit Award Let…" at bounding box center [845, 448] width 252 height 38
select select "bank_statement"
click at [719, 429] on select "Select type Paystub Bank Statement Offer Letter Tax Documents Benefit Award Let…" at bounding box center [845, 448] width 252 height 38
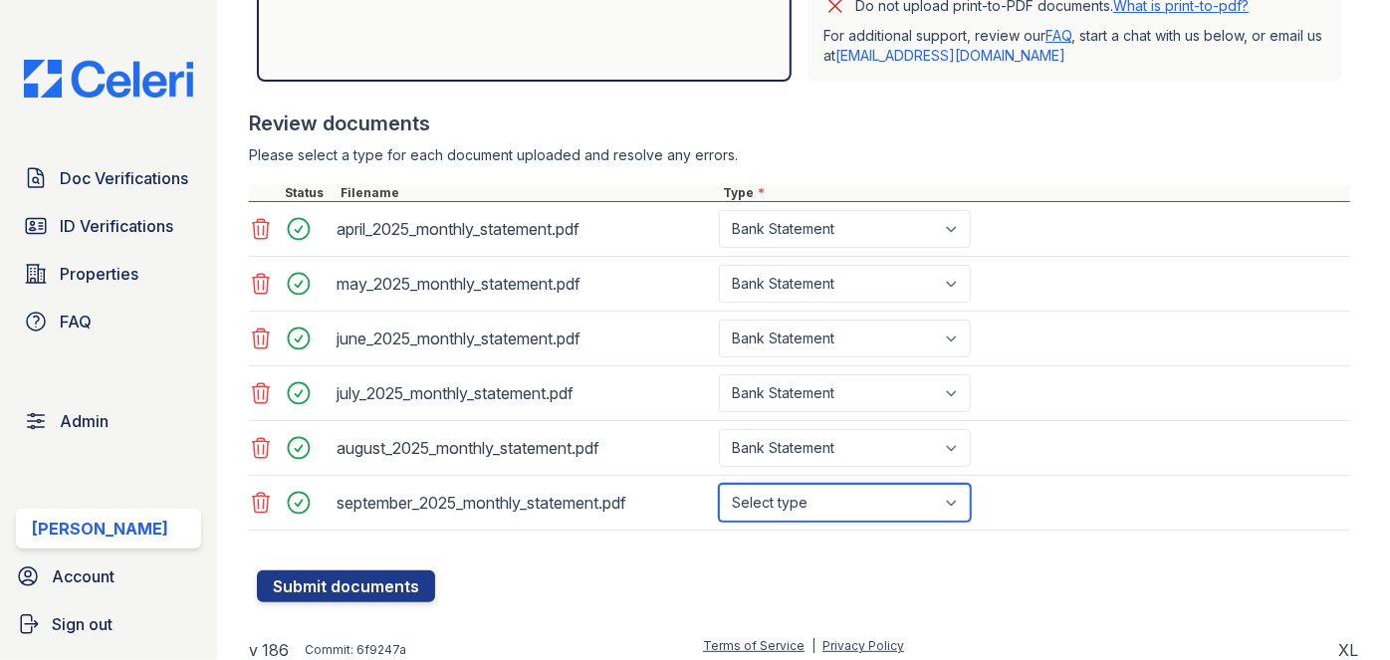
click at [794, 497] on select "Select type Paystub Bank Statement Offer Letter Tax Documents Benefit Award Let…" at bounding box center [845, 503] width 252 height 38
select select "bank_statement"
click at [719, 484] on select "Select type Paystub Bank Statement Offer Letter Tax Documents Benefit Award Let…" at bounding box center [845, 503] width 252 height 38
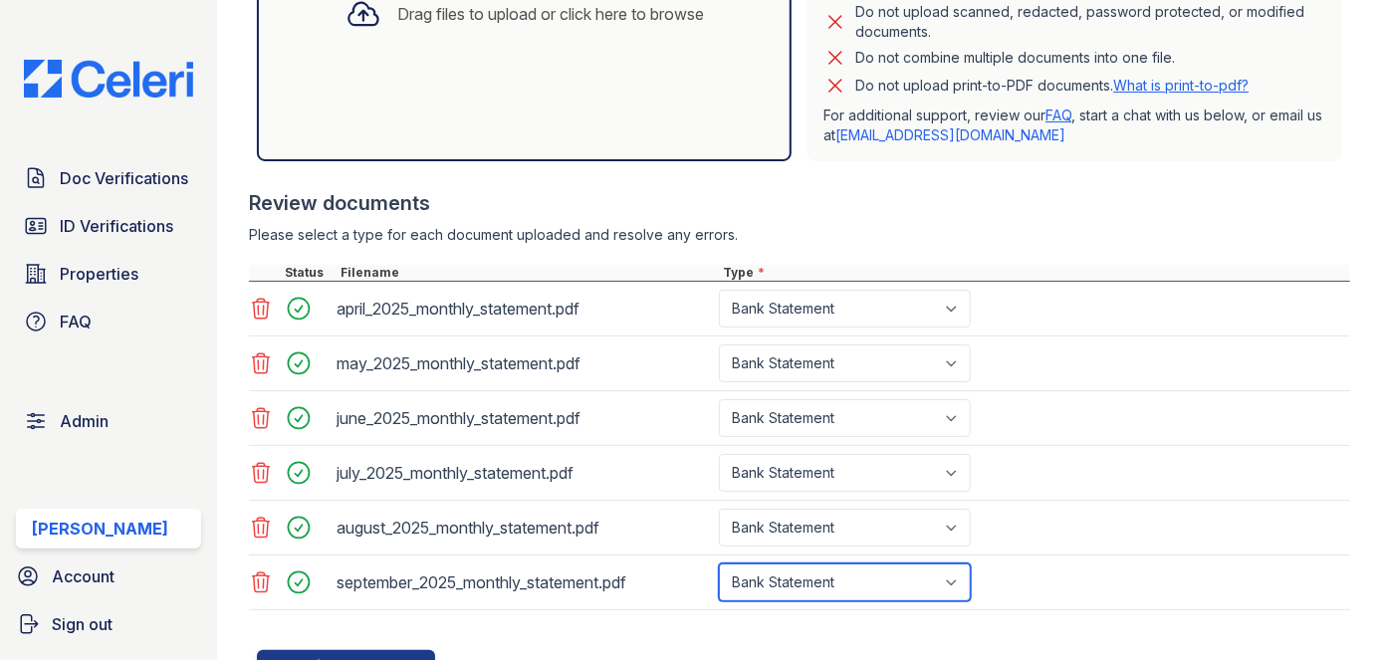
scroll to position [633, 0]
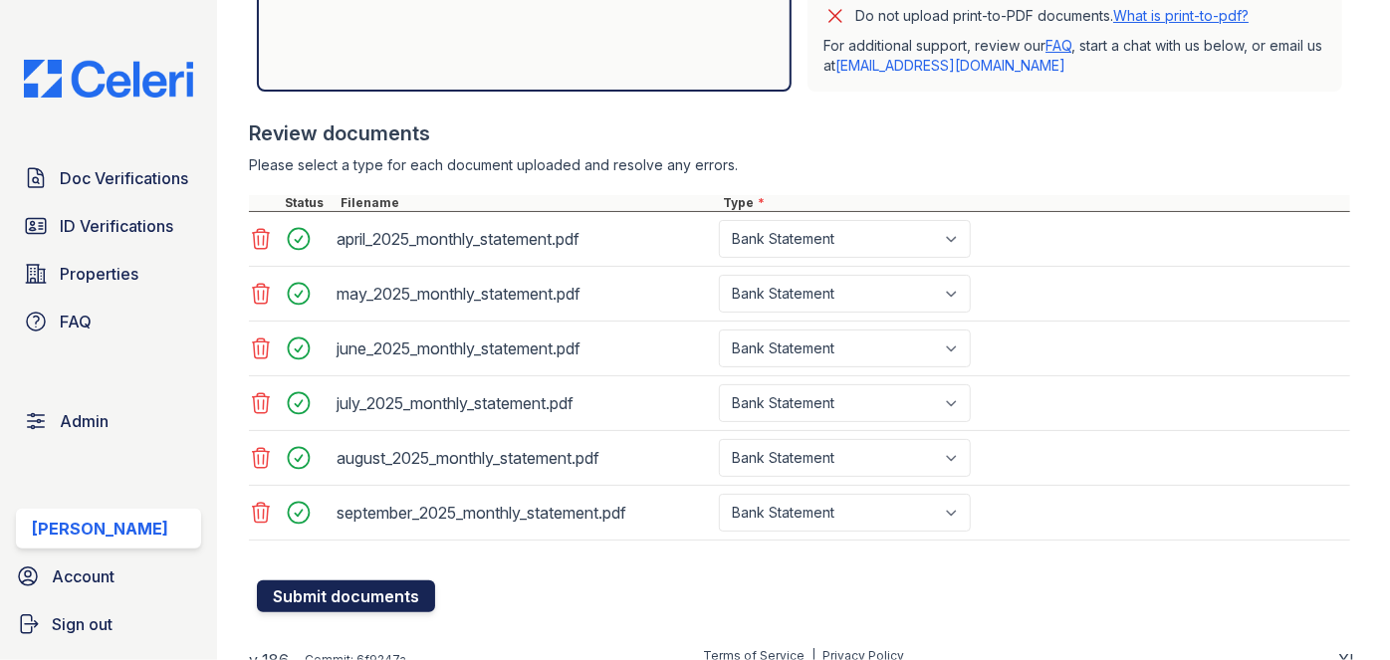
click at [355, 581] on button "Submit documents" at bounding box center [346, 597] width 178 height 32
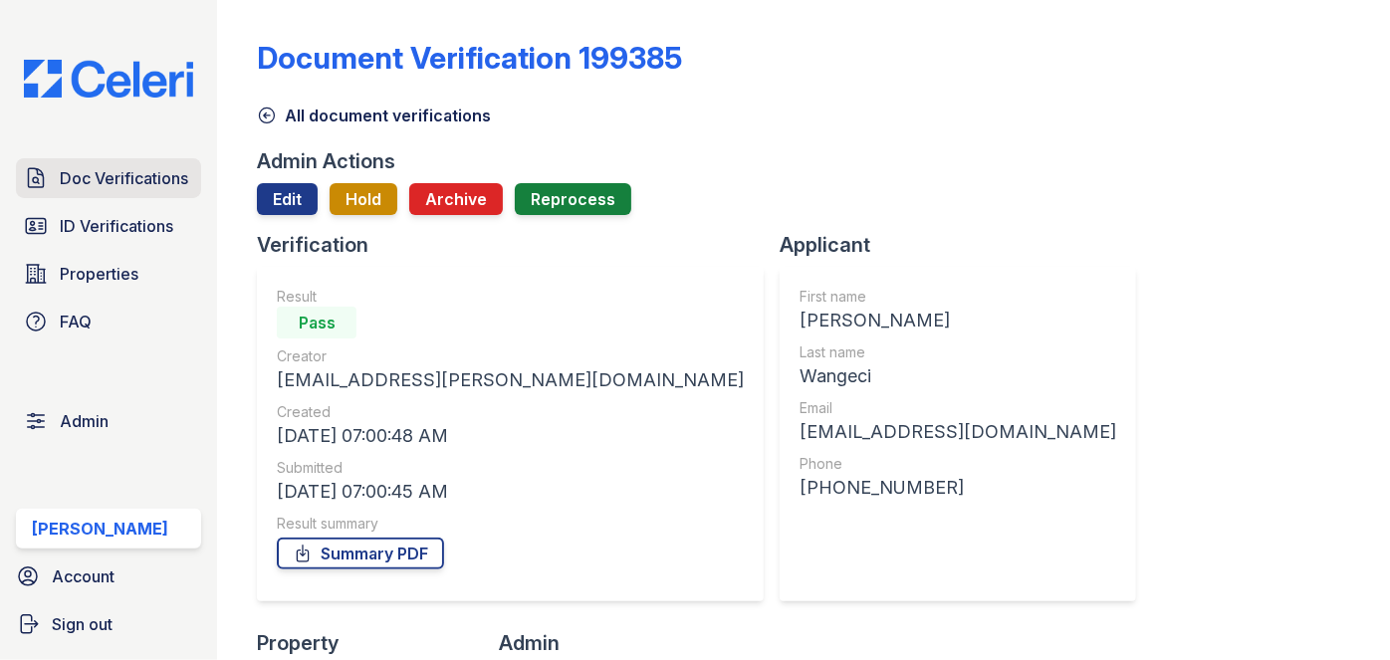
click at [167, 168] on span "Doc Verifications" at bounding box center [124, 178] width 128 height 24
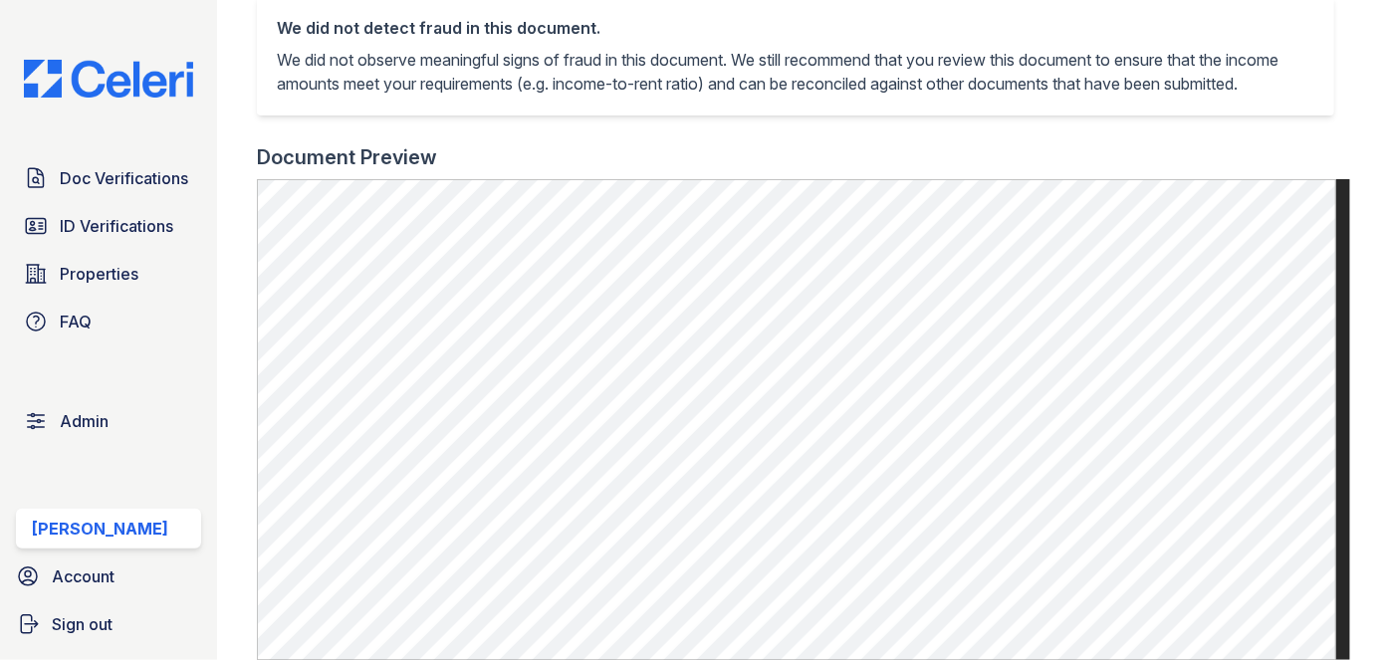
scroll to position [724, 0]
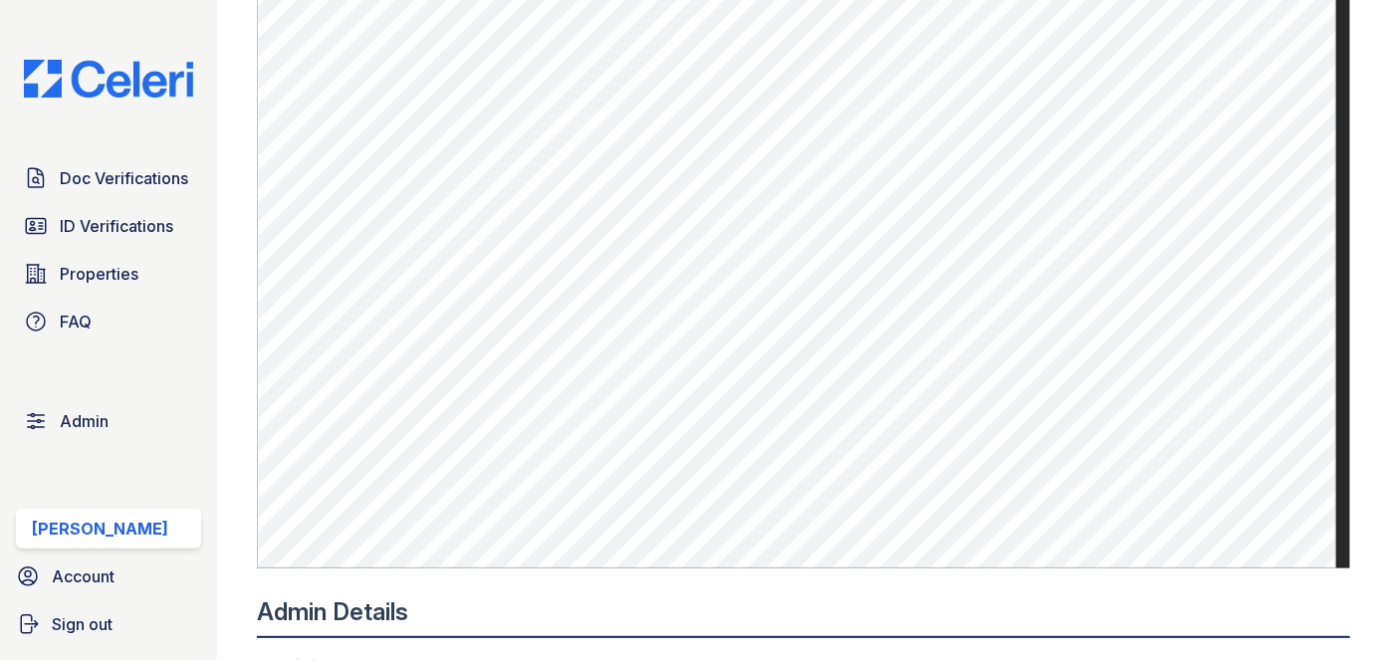
scroll to position [724, 0]
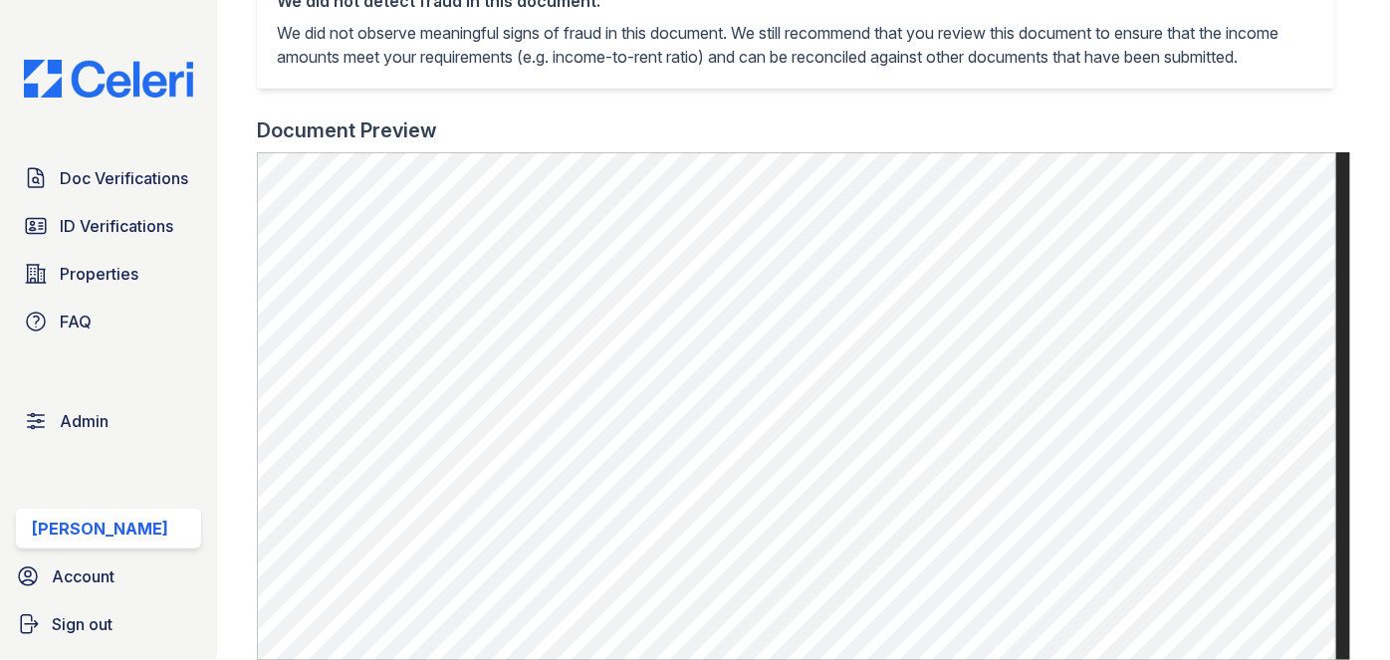
scroll to position [905, 0]
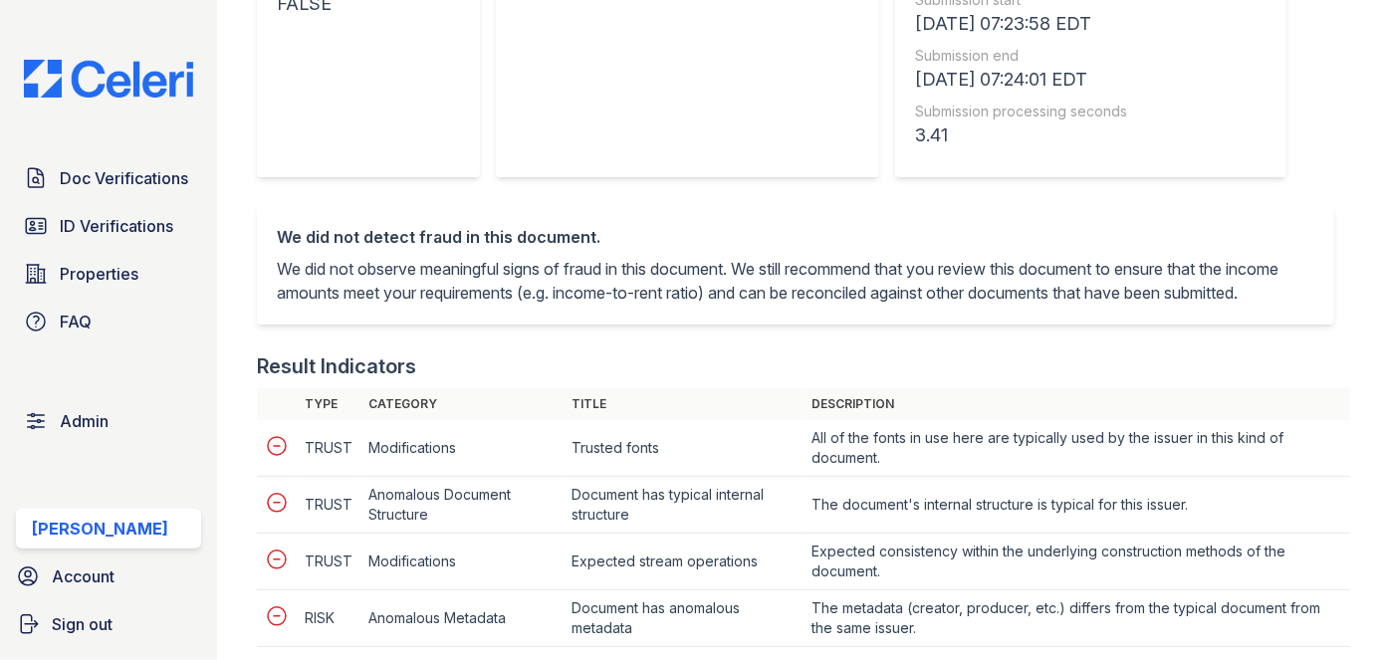
scroll to position [815, 0]
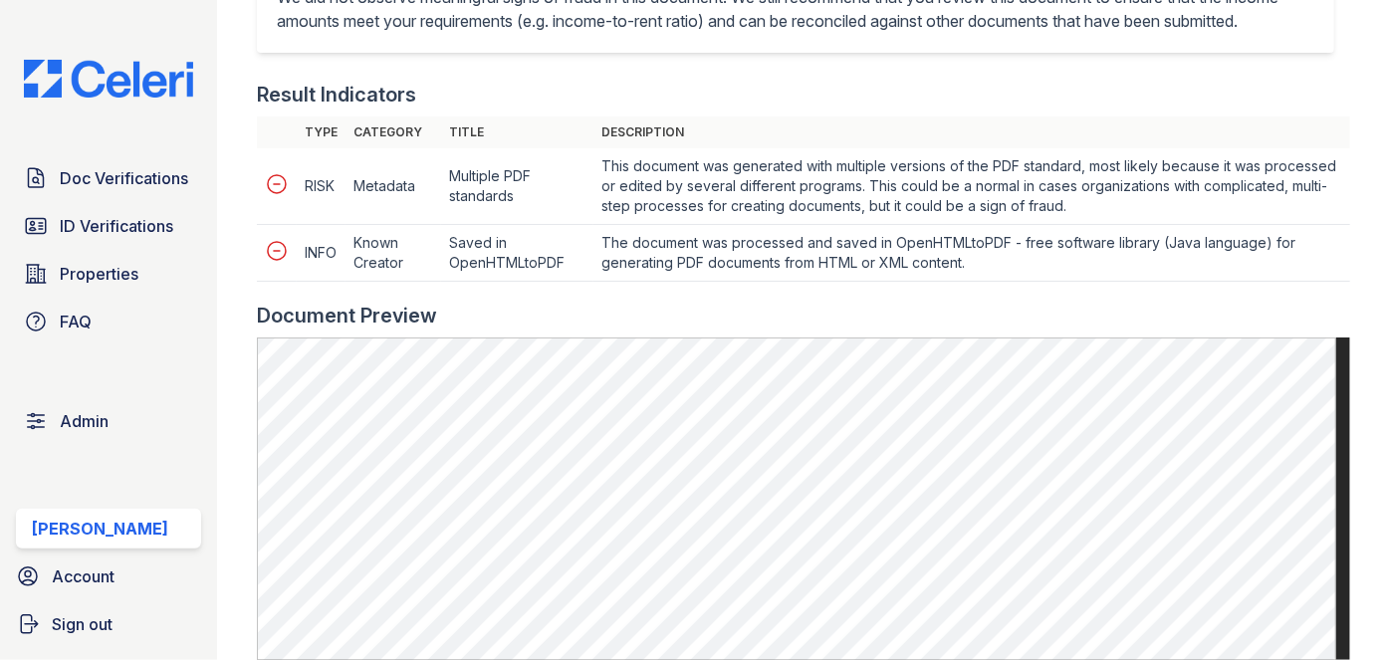
scroll to position [996, 0]
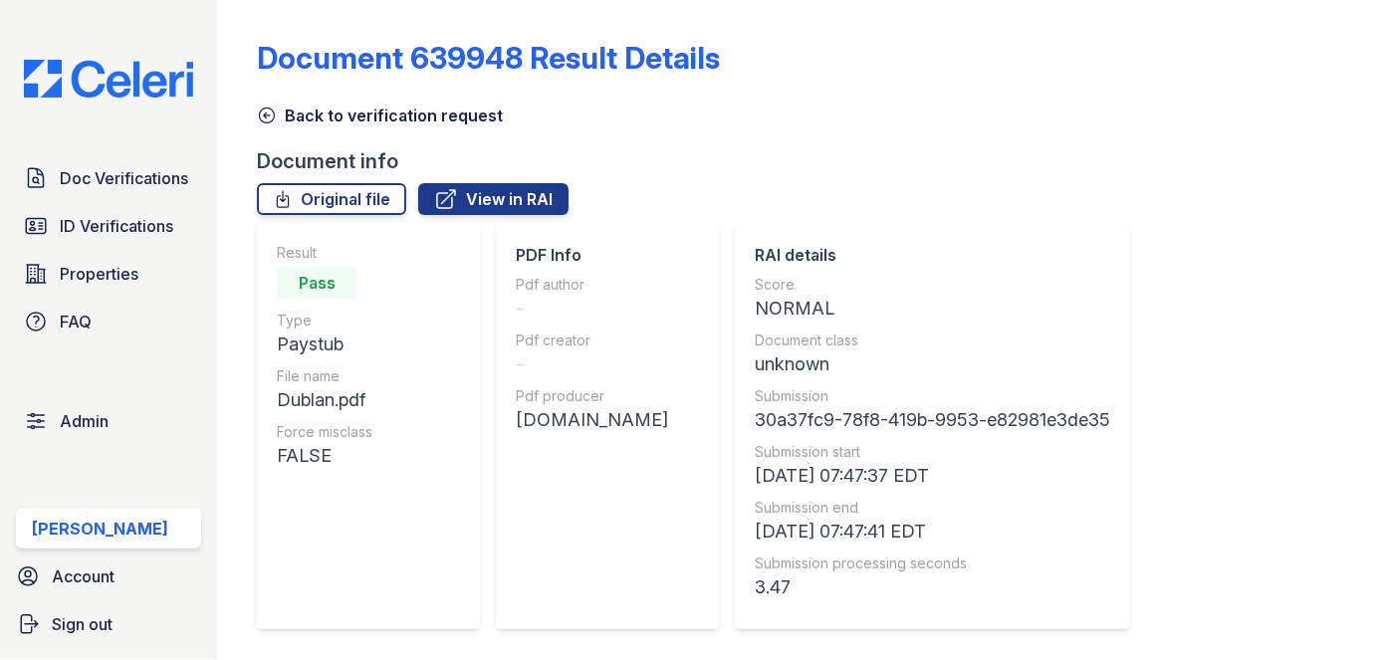
click at [269, 106] on icon at bounding box center [267, 116] width 20 height 20
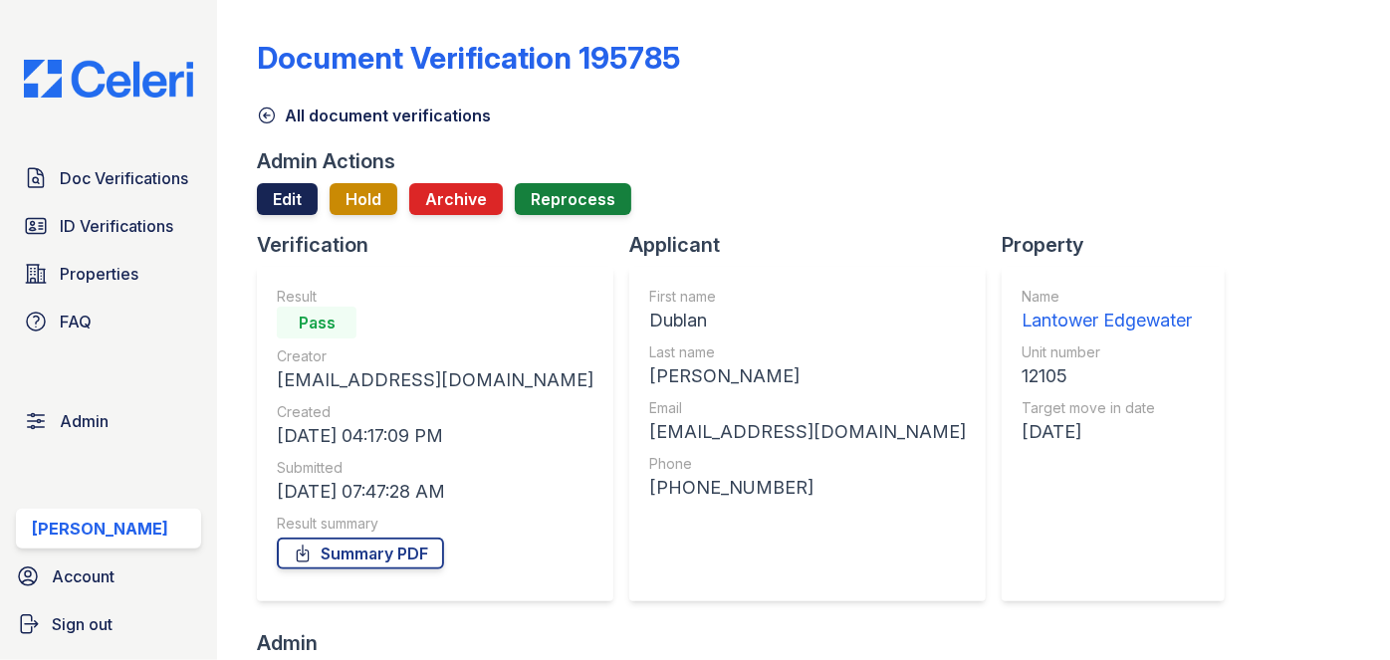
click at [274, 189] on link "Edit" at bounding box center [287, 199] width 61 height 32
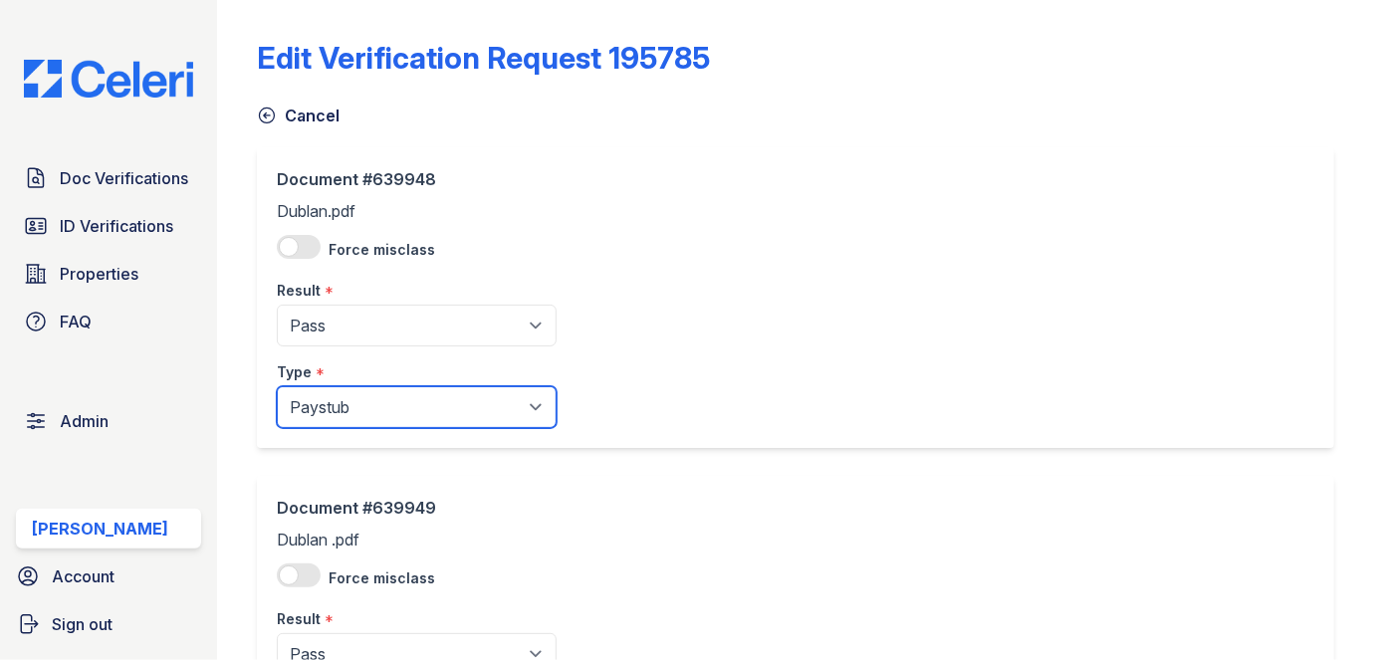
click at [332, 395] on select "Paystub Bank Statement Offer Letter Tax Documents Benefit Award Letter Investme…" at bounding box center [417, 407] width 280 height 42
select select "other"
click at [277, 386] on select "Paystub Bank Statement Offer Letter Tax Documents Benefit Award Letter Investme…" at bounding box center [417, 407] width 280 height 42
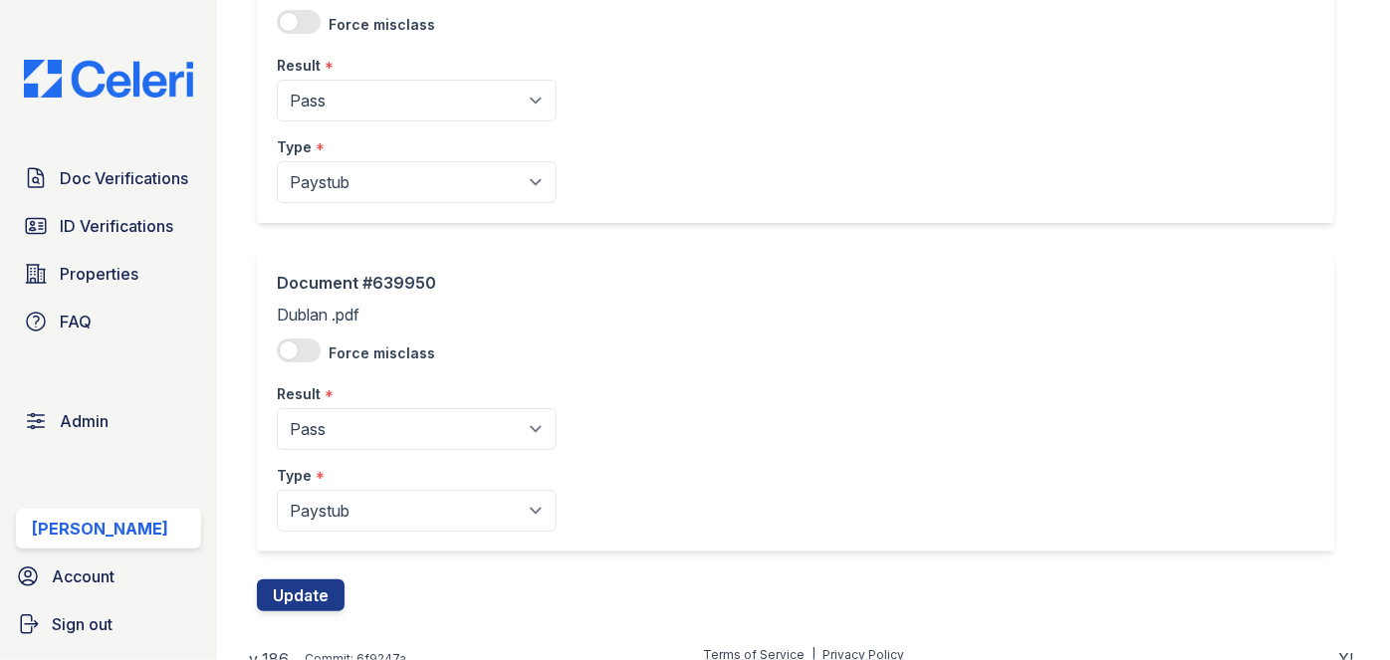
scroll to position [571, 0]
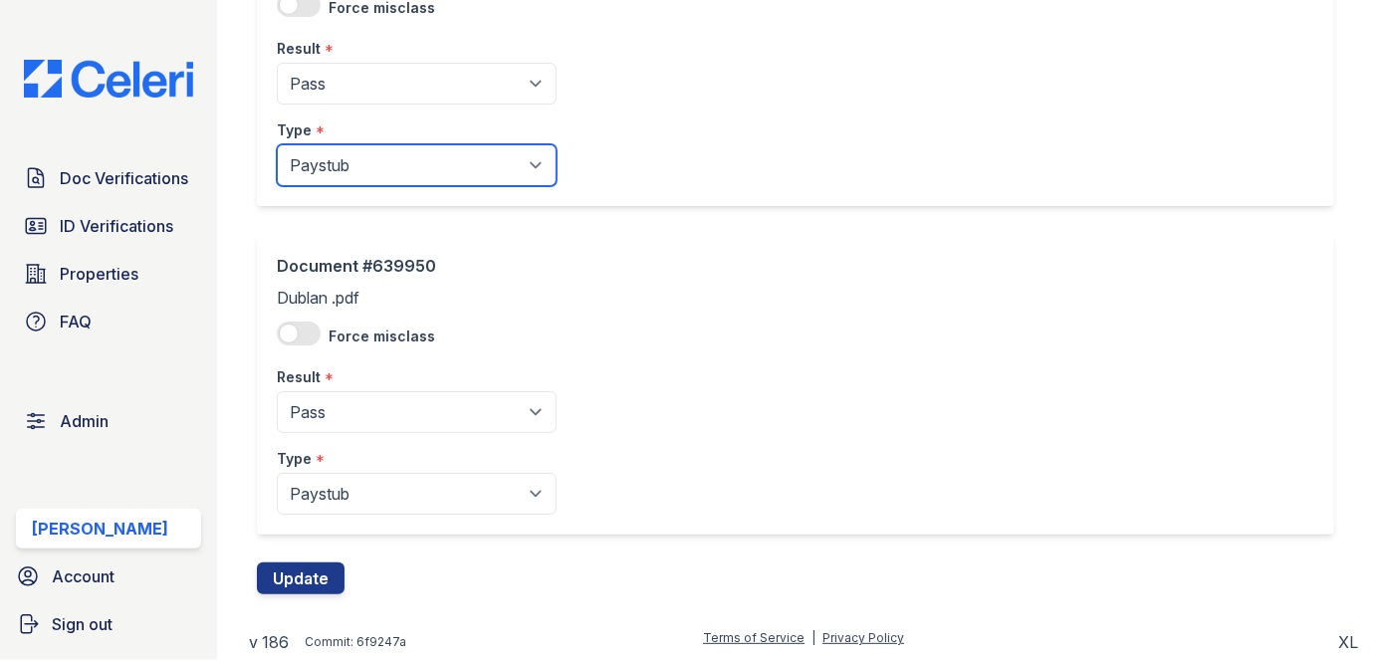
drag, startPoint x: 363, startPoint y: 175, endPoint x: 356, endPoint y: 183, distance: 10.6
click at [362, 174] on select "Paystub Bank Statement Offer Letter Tax Documents Benefit Award Letter Investme…" at bounding box center [417, 165] width 280 height 42
select select "other"
click at [277, 144] on select "Paystub Bank Statement Offer Letter Tax Documents Benefit Award Letter Investme…" at bounding box center [417, 165] width 280 height 42
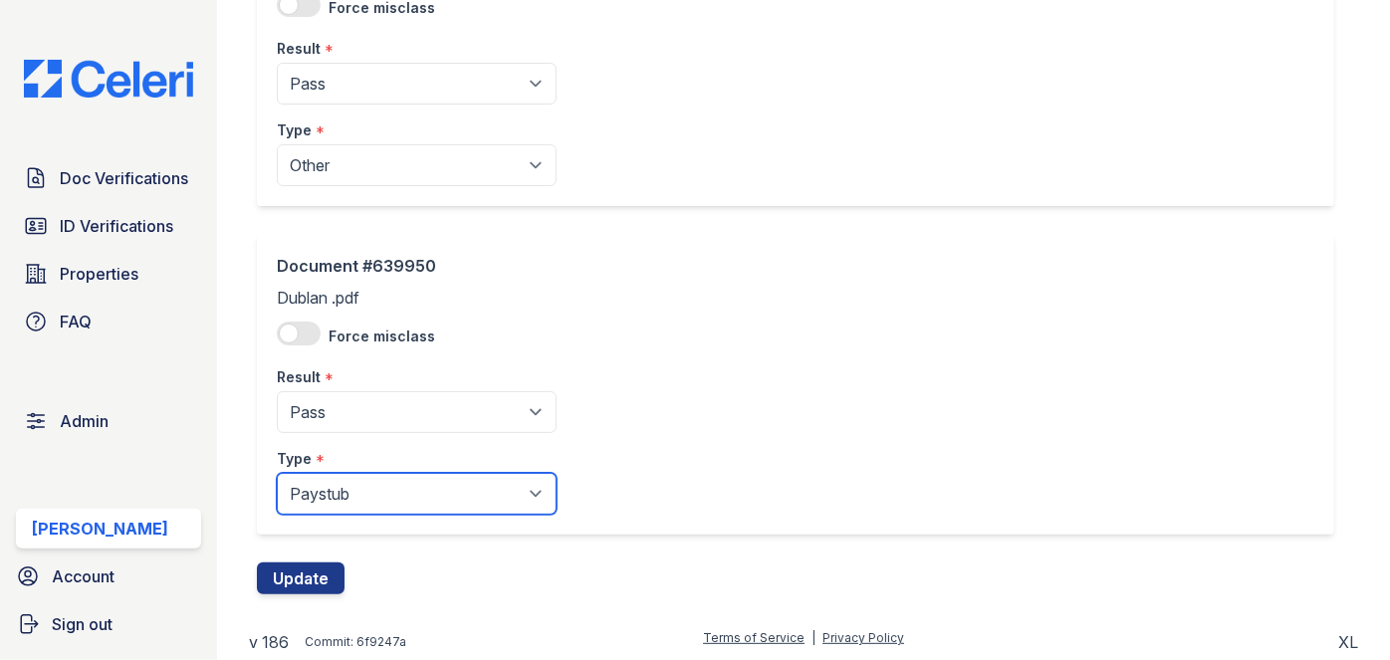
click at [344, 502] on select "Paystub Bank Statement Offer Letter Tax Documents Benefit Award Letter Investme…" at bounding box center [417, 494] width 280 height 42
select select "other"
click at [277, 473] on select "Paystub Bank Statement Offer Letter Tax Documents Benefit Award Letter Investme…" at bounding box center [417, 494] width 280 height 42
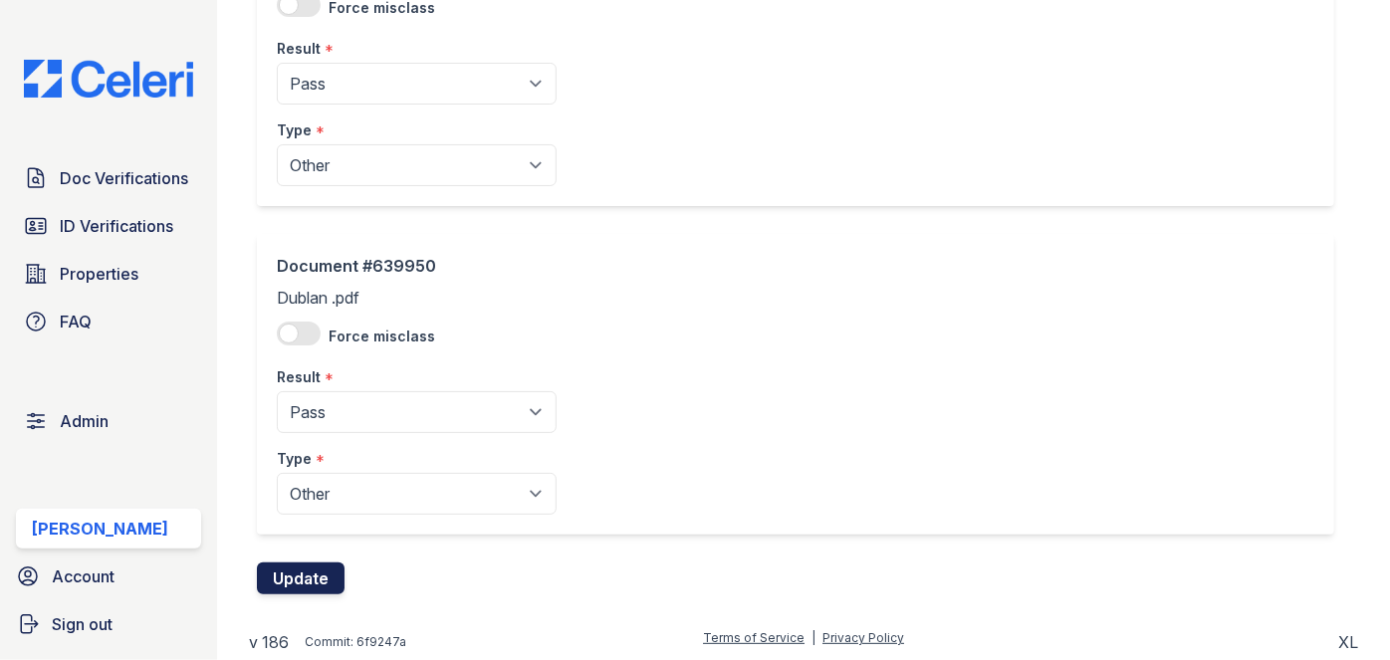
click at [313, 569] on button "Update" at bounding box center [301, 579] width 88 height 32
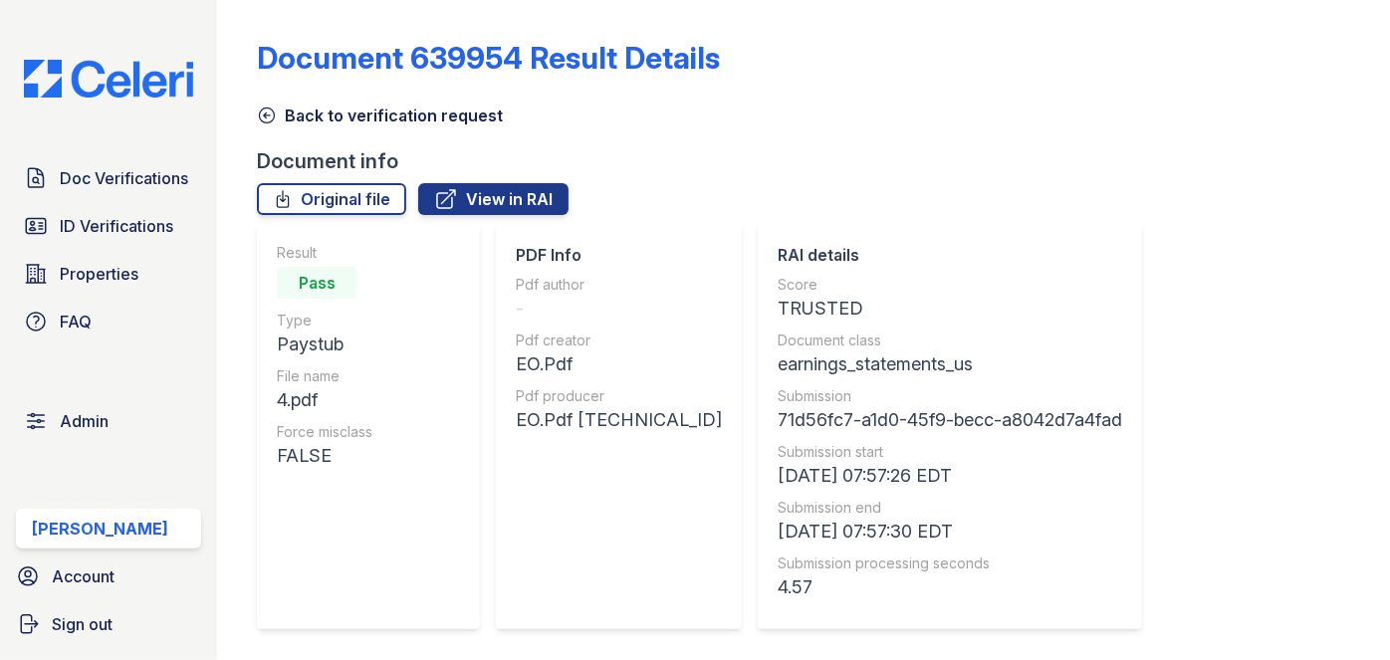
scroll to position [1085, 0]
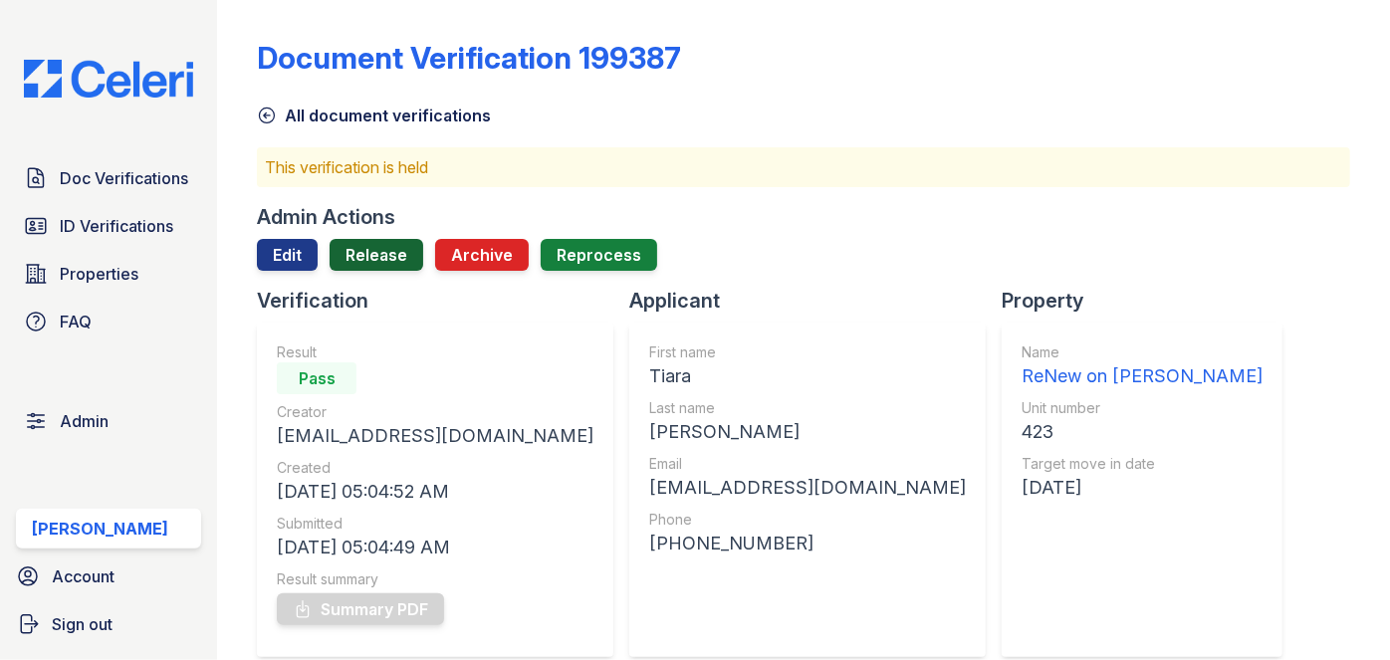
click at [405, 248] on link "Release" at bounding box center [377, 255] width 94 height 32
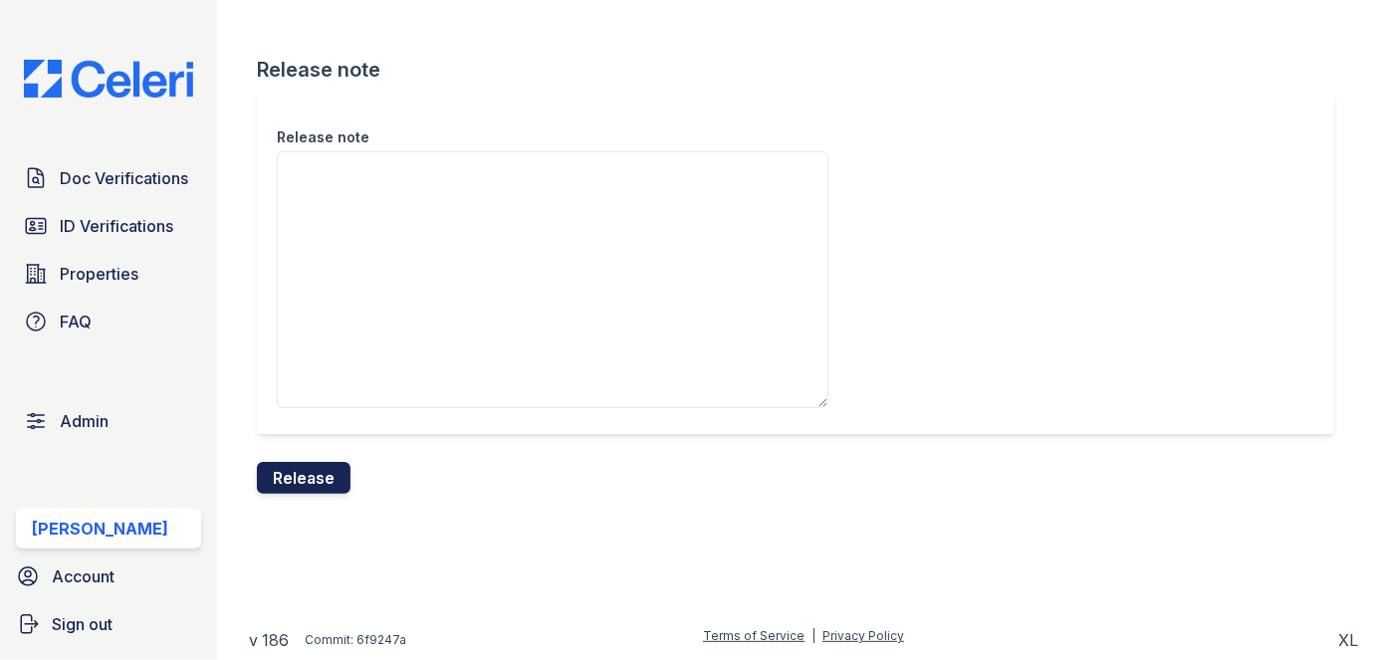
click at [332, 464] on button "Release" at bounding box center [304, 478] width 94 height 32
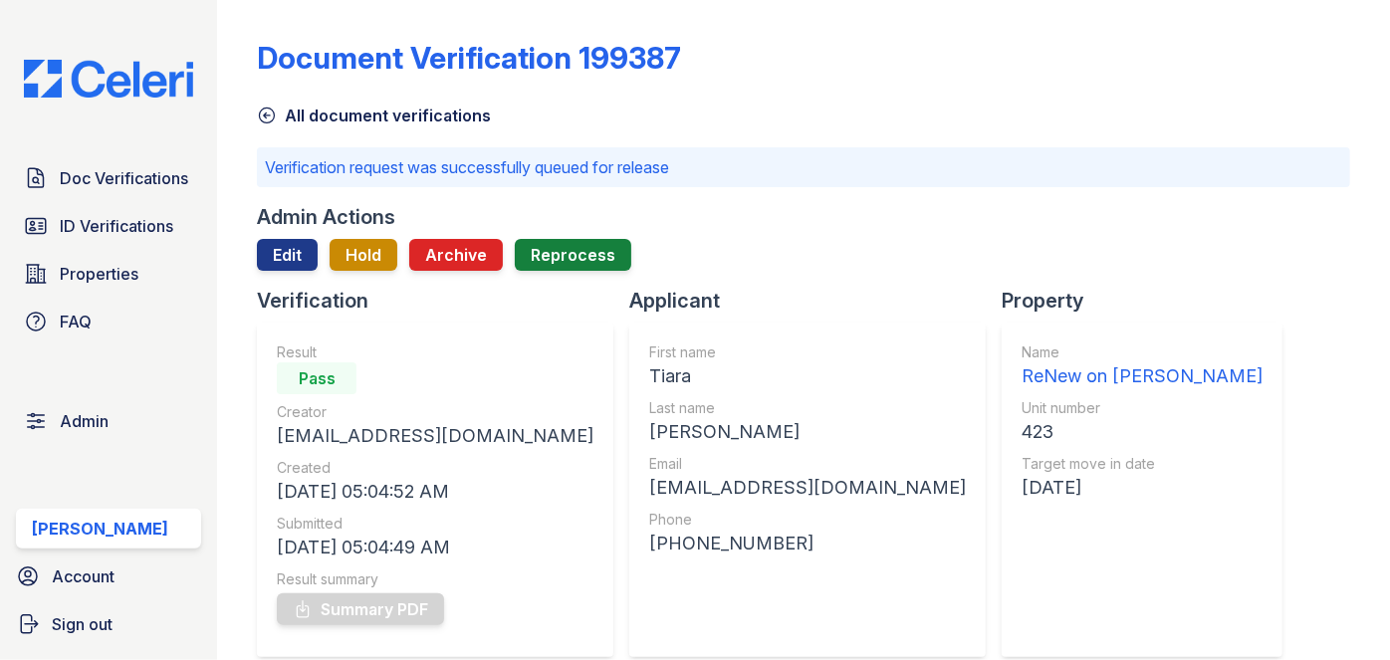
click at [191, 148] on div "Doc Verifications ID Verifications Properties FAQ Admin Darija Dedic Account Si…" at bounding box center [108, 330] width 217 height 660
click at [176, 173] on span "Doc Verifications" at bounding box center [124, 178] width 128 height 24
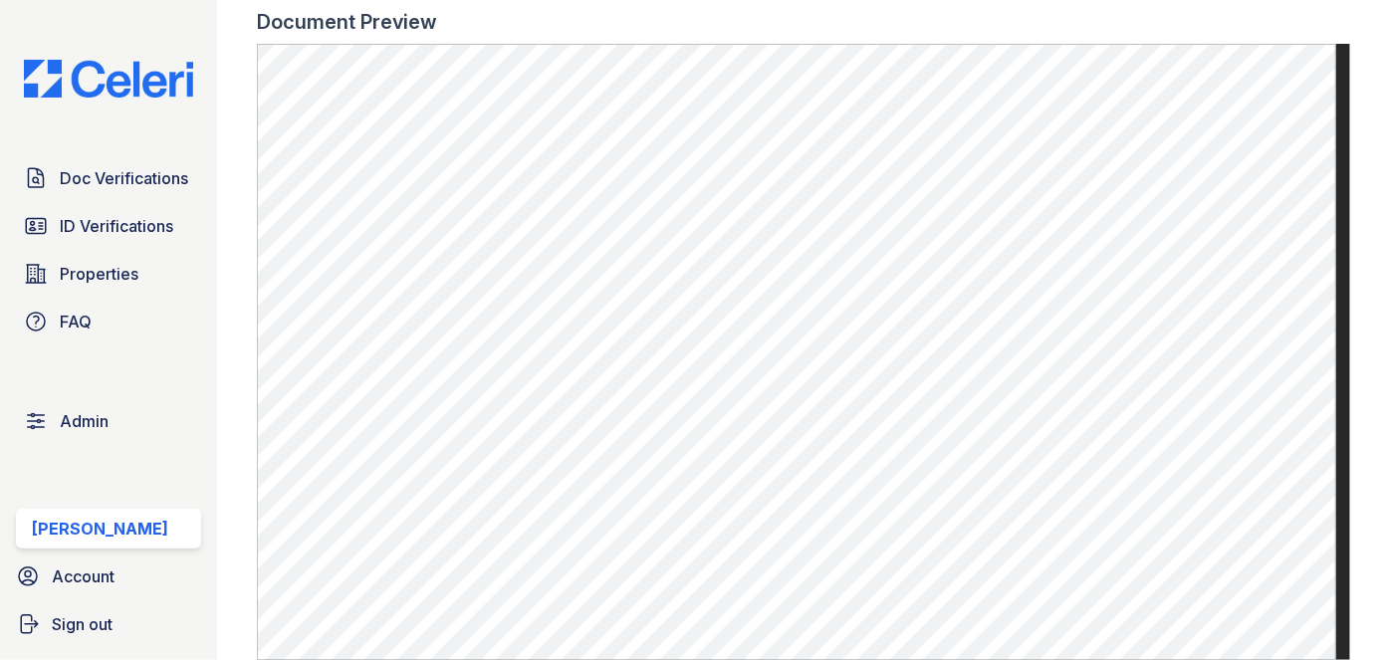
scroll to position [1176, 0]
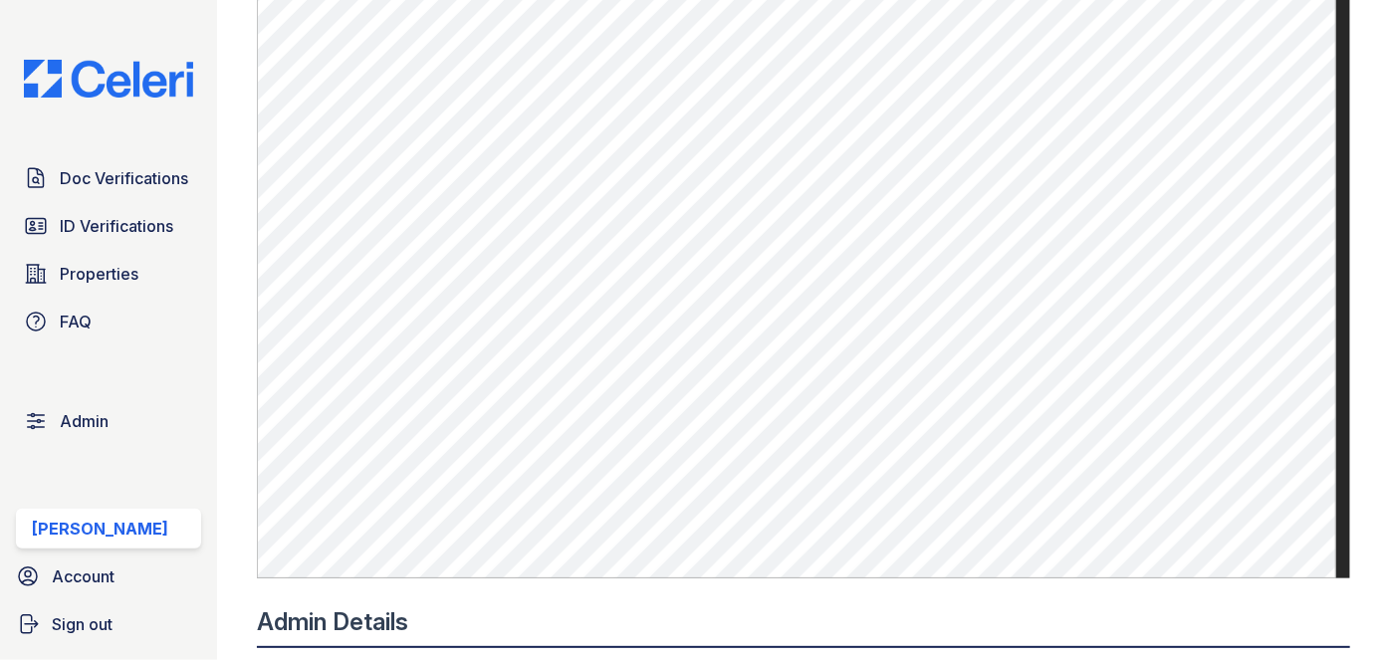
scroll to position [724, 0]
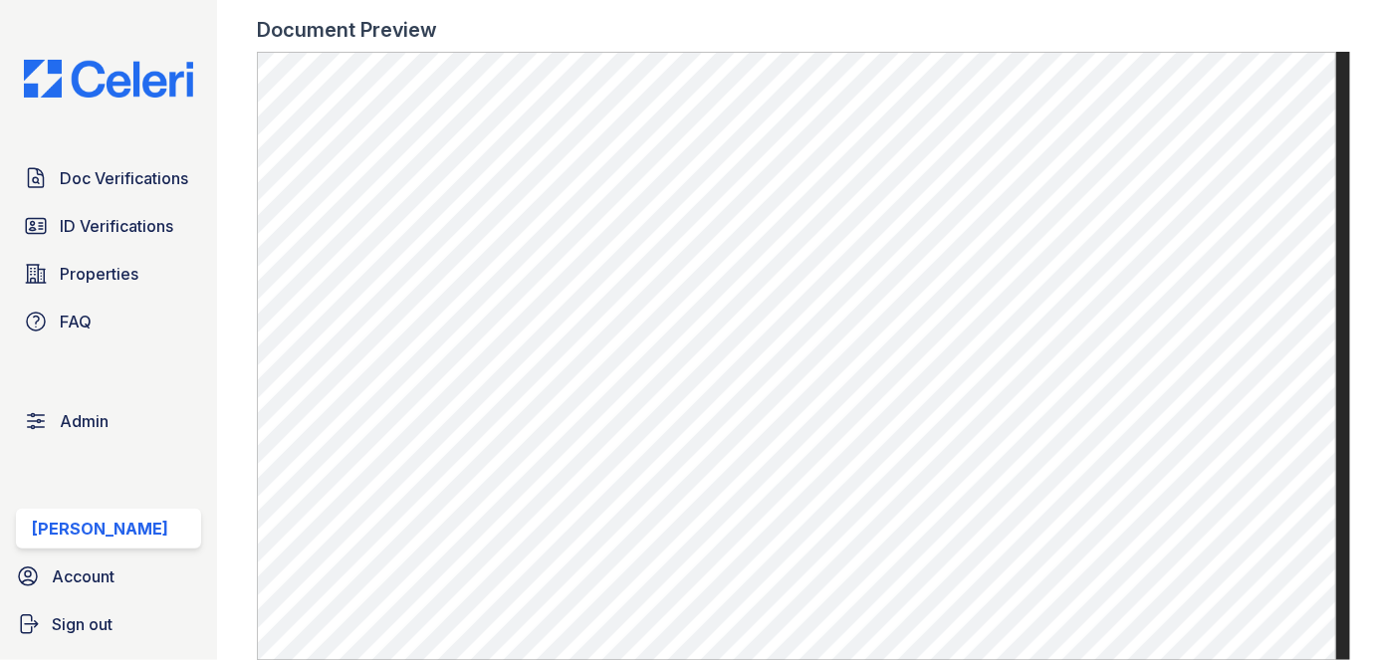
scroll to position [1085, 0]
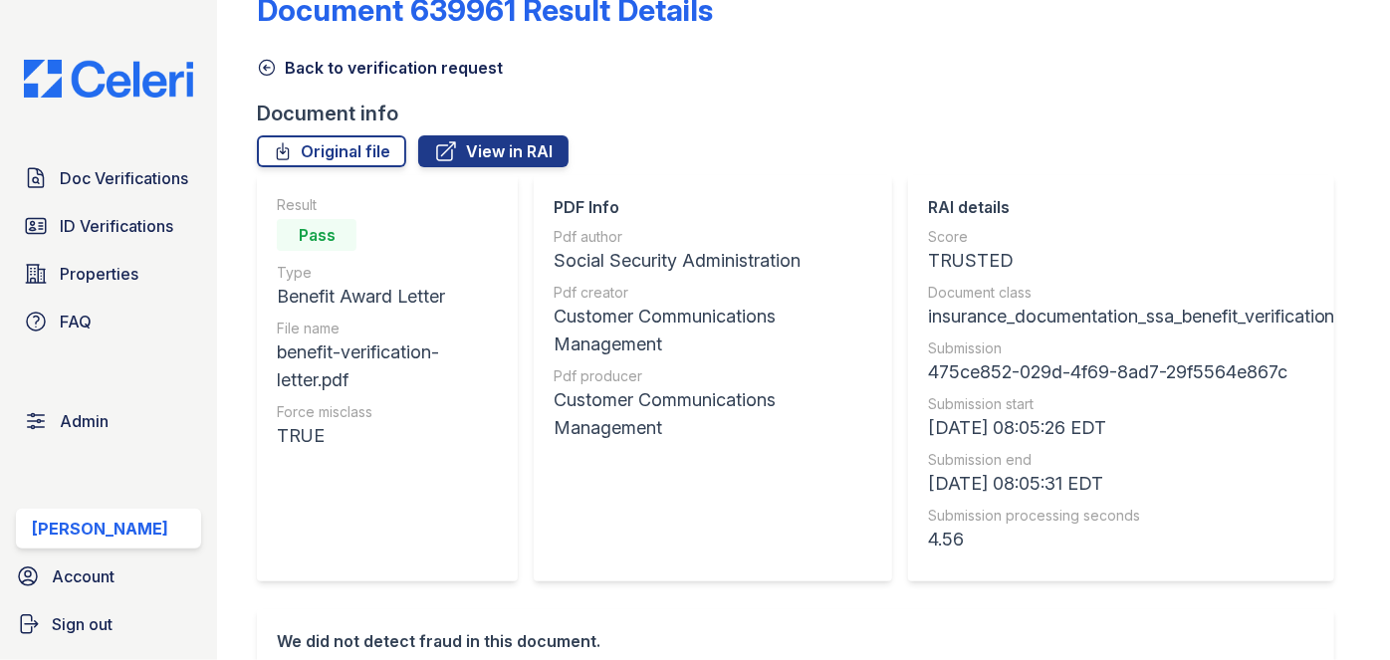
scroll to position [90, 0]
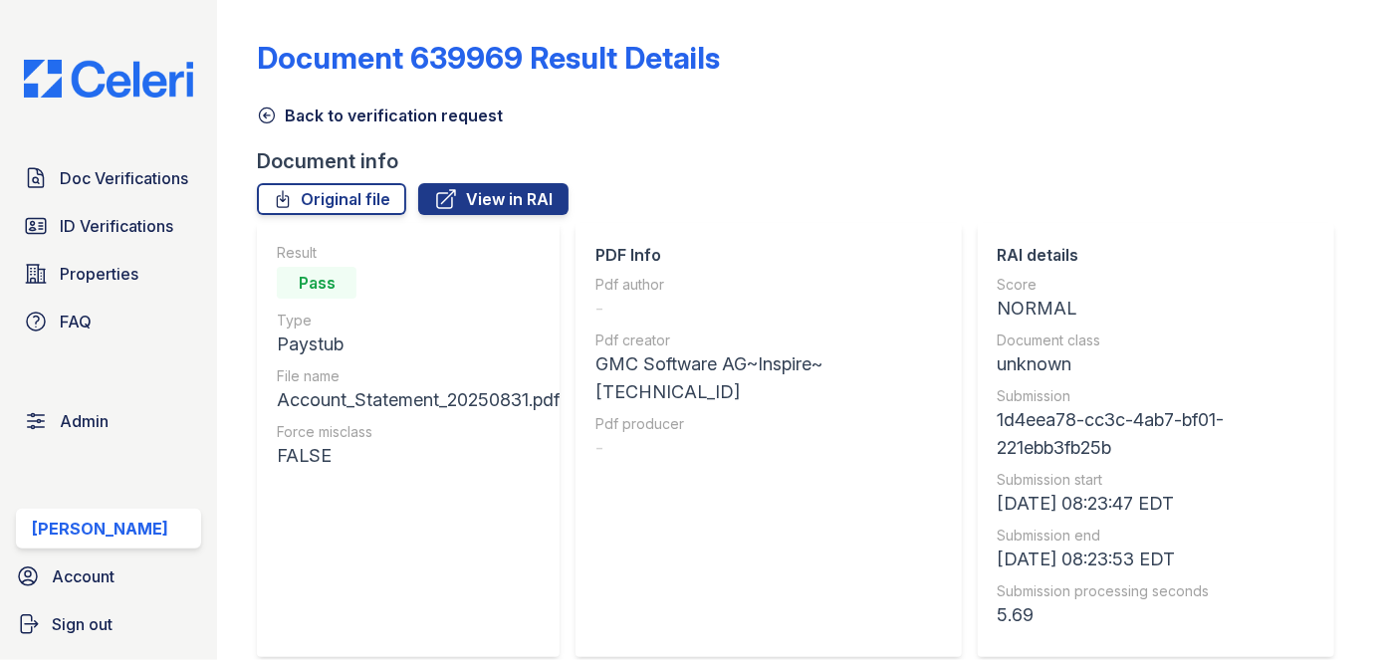
scroll to position [1085, 0]
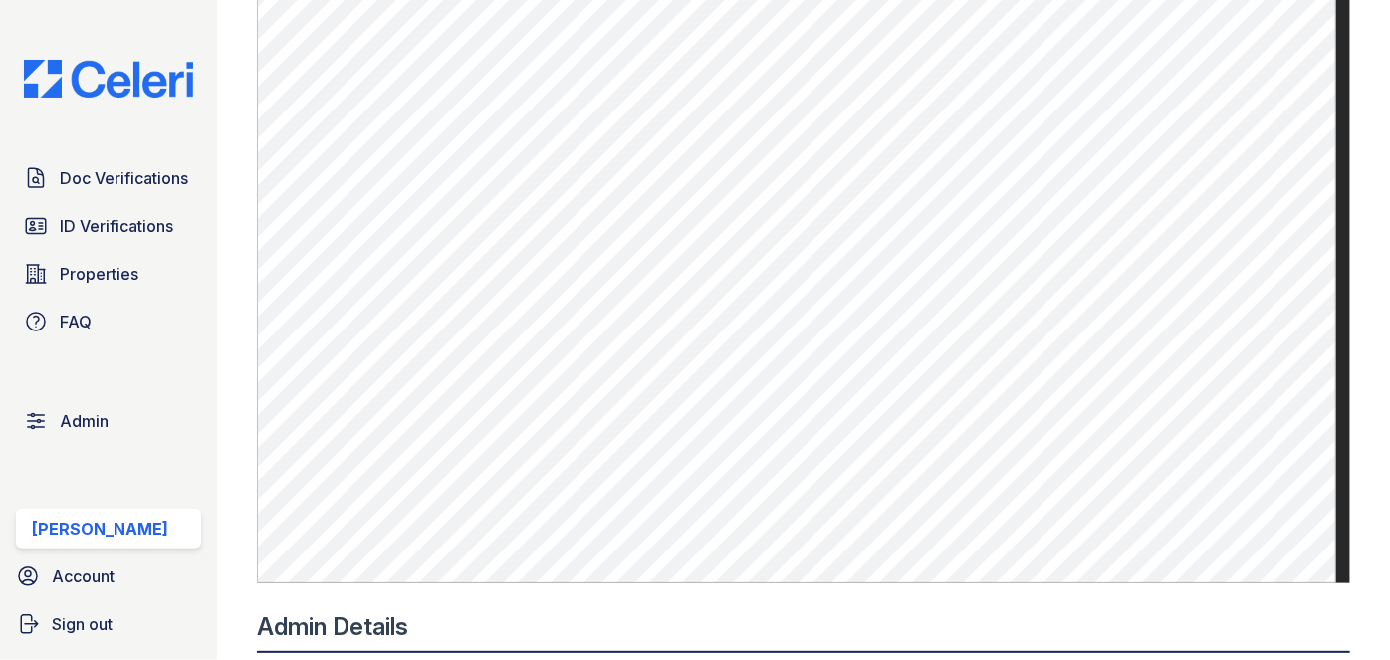
scroll to position [633, 0]
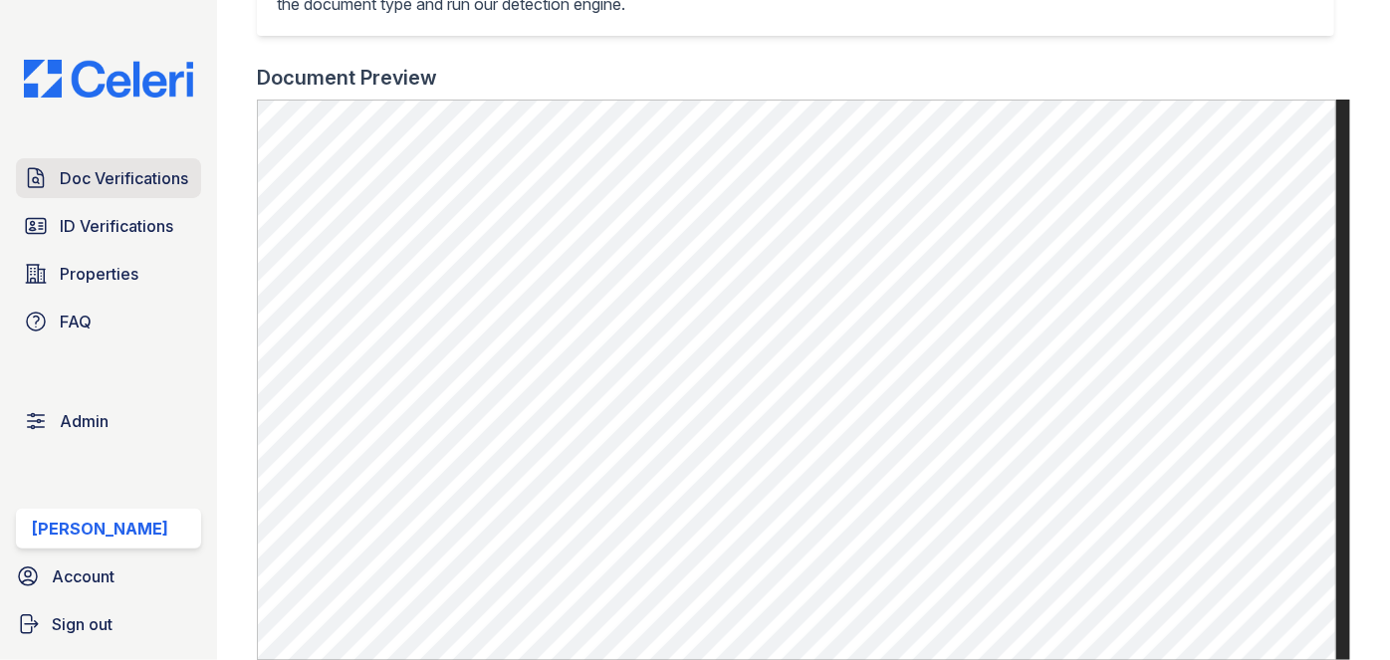
click at [143, 162] on link "Doc Verifications" at bounding box center [108, 178] width 185 height 40
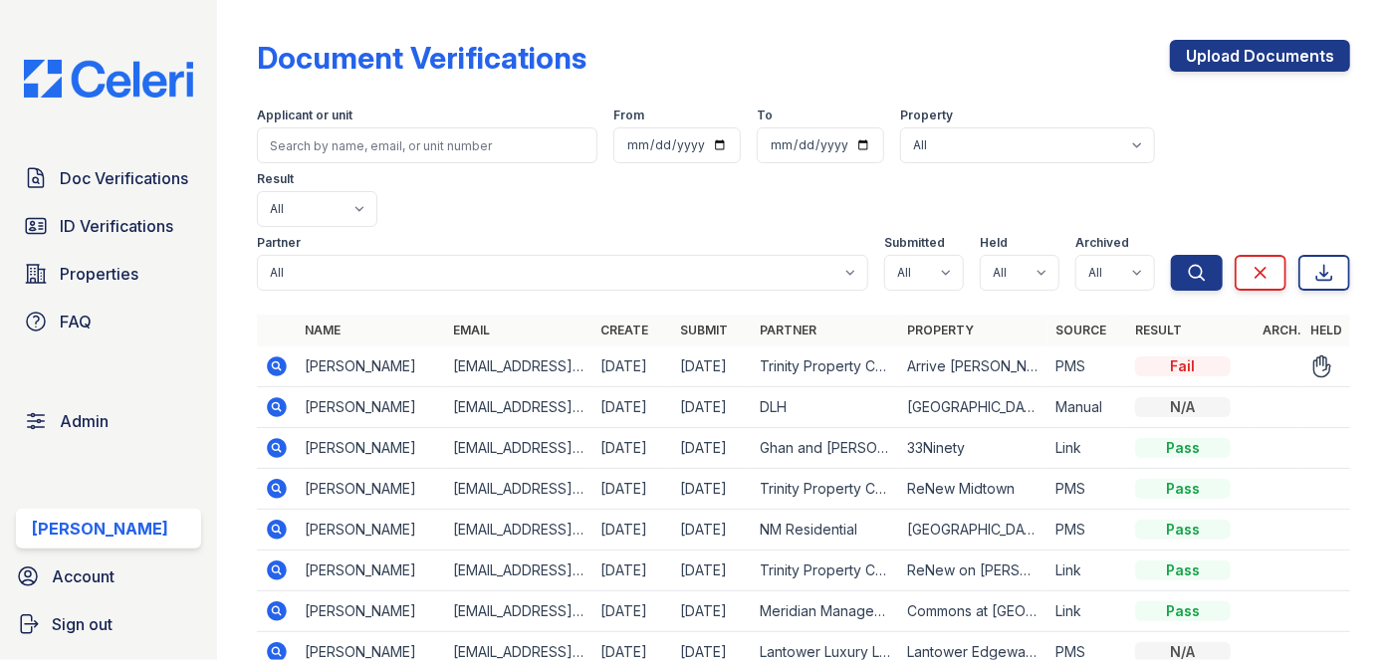
click at [279, 355] on icon at bounding box center [277, 367] width 24 height 24
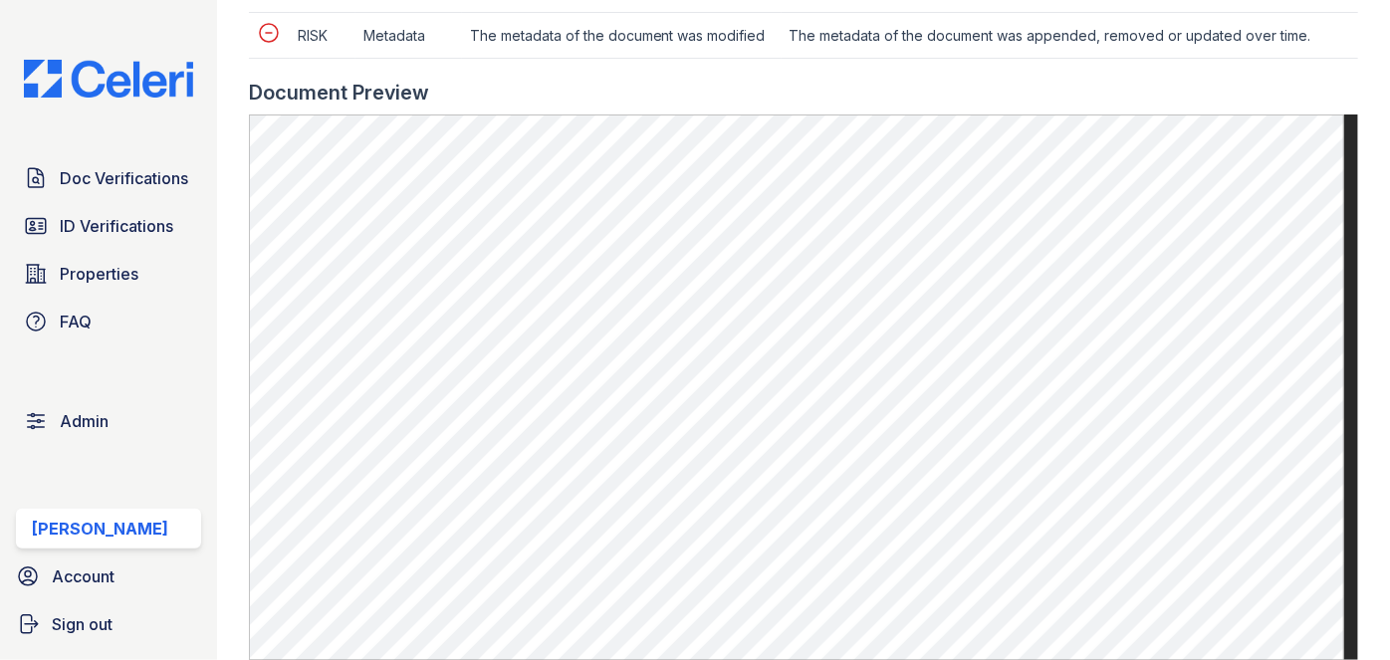
scroll to position [1085, 0]
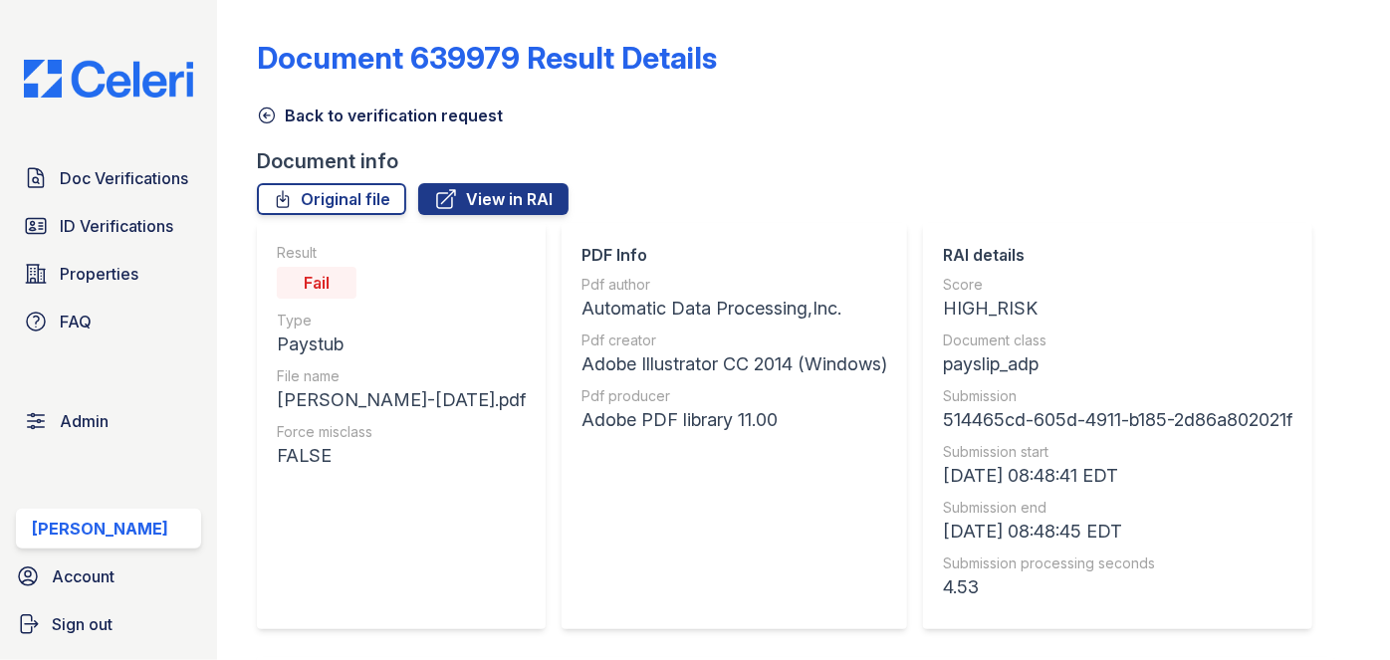
scroll to position [1538, 0]
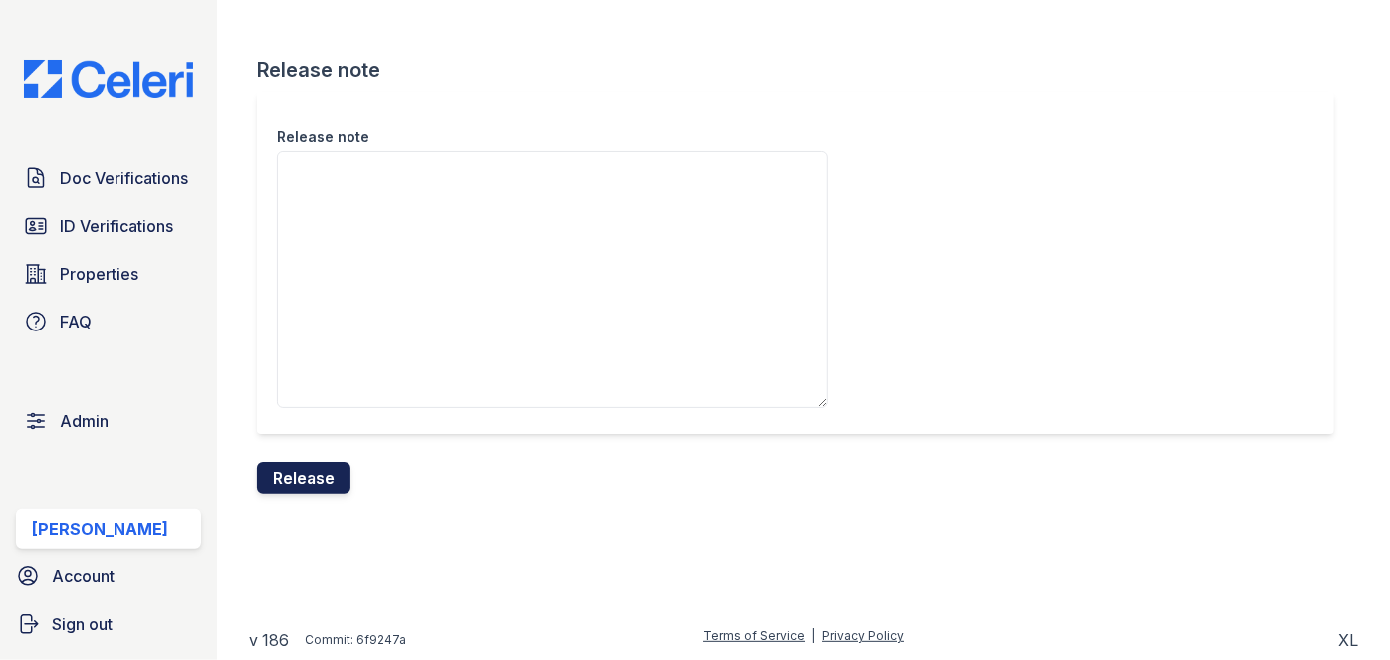
click at [336, 476] on button "Release" at bounding box center [304, 478] width 94 height 32
